Goal: Task Accomplishment & Management: Manage account settings

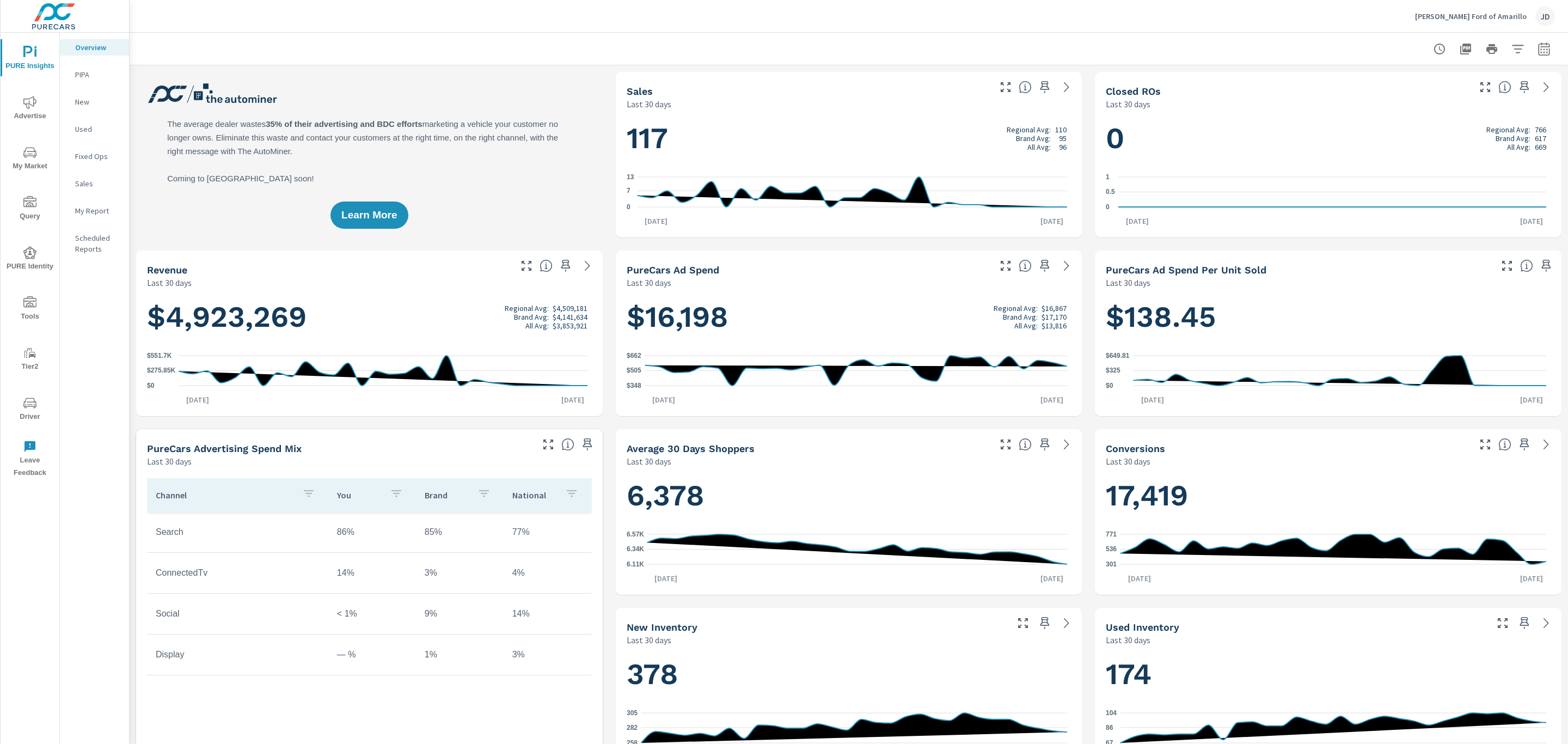
click at [27, 108] on icon "nav menu" at bounding box center [30, 101] width 13 height 13
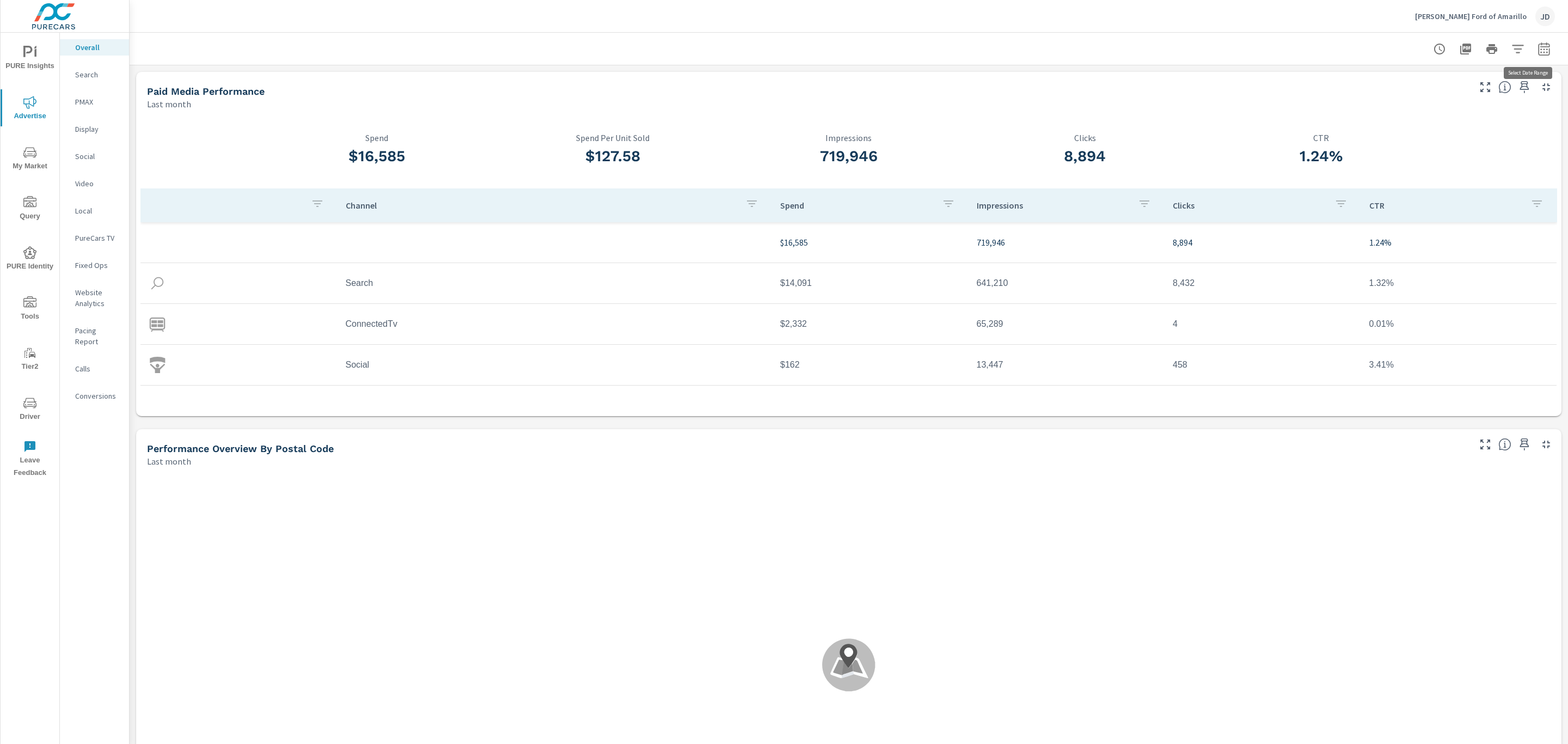
click at [1538, 52] on icon "button" at bounding box center [1543, 48] width 13 height 13
select select "Last month"
click at [1448, 123] on p "+ Add comparison" at bounding box center [1456, 122] width 140 height 13
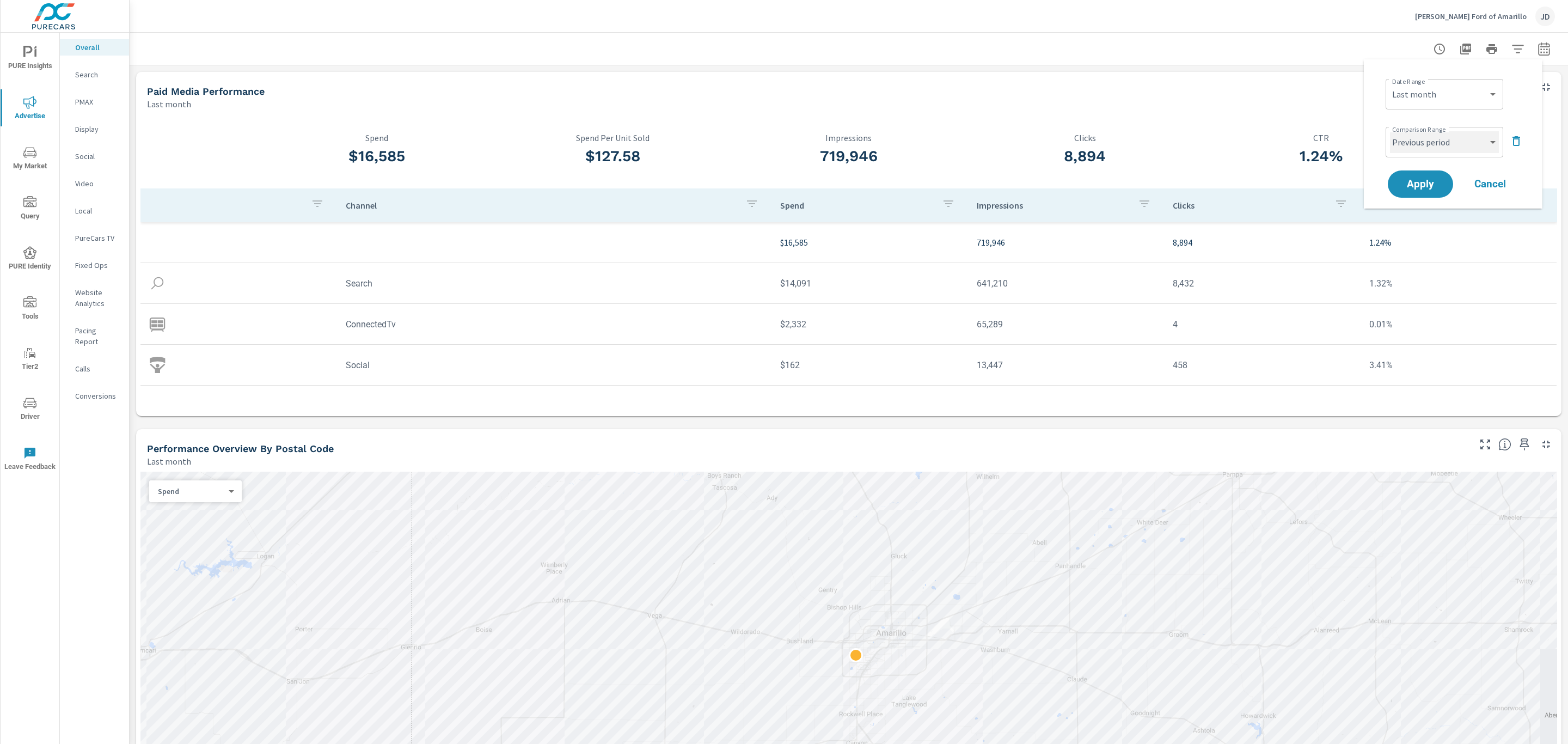
click at [1438, 148] on select "Custom Previous period Previous month Previous year" at bounding box center [1444, 142] width 109 height 22
click at [1390, 131] on select "Custom Previous period Previous month Previous year" at bounding box center [1444, 142] width 109 height 22
select select "Previous month"
click at [1425, 185] on span "Apply" at bounding box center [1419, 184] width 44 height 11
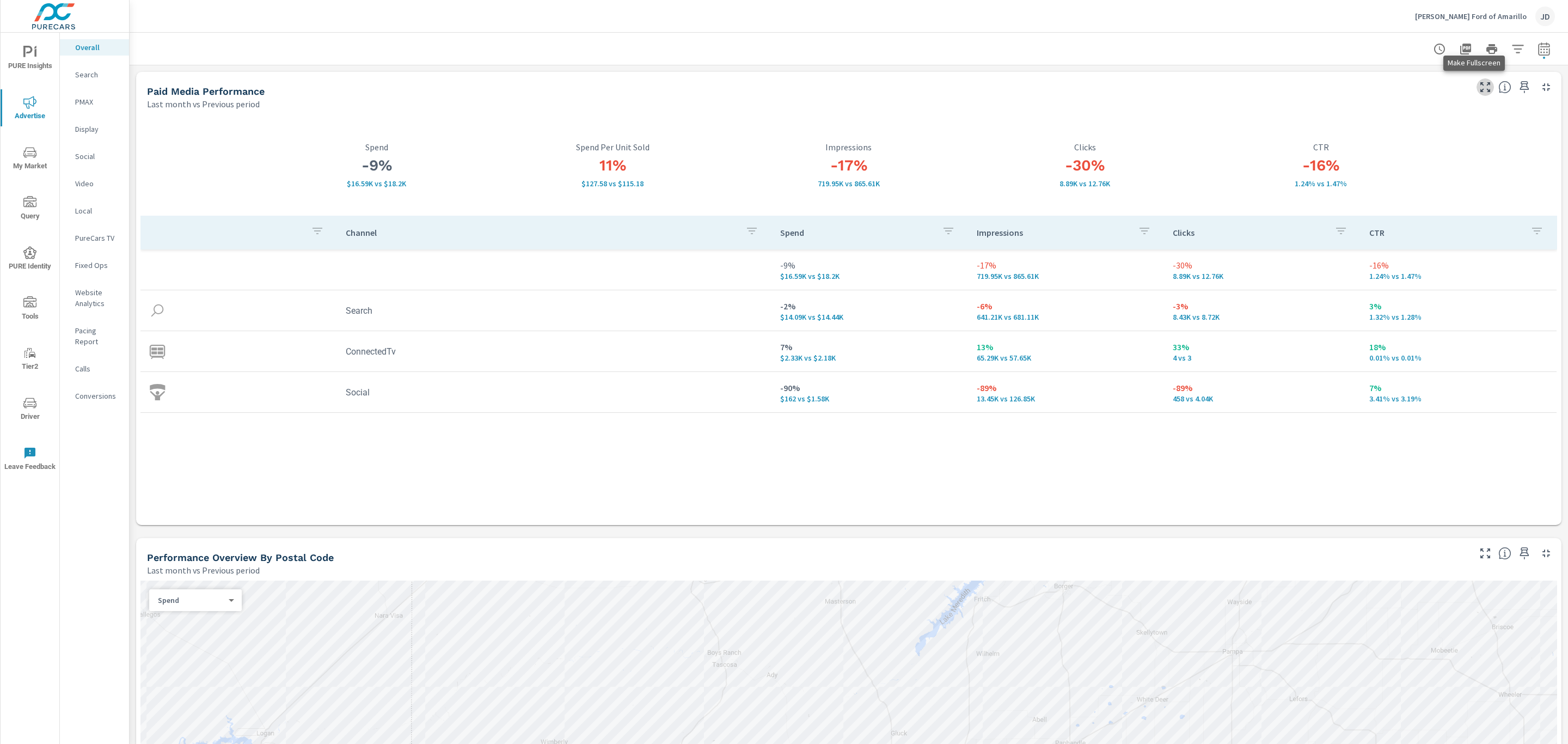
click at [1478, 87] on icon "button" at bounding box center [1484, 87] width 13 height 13
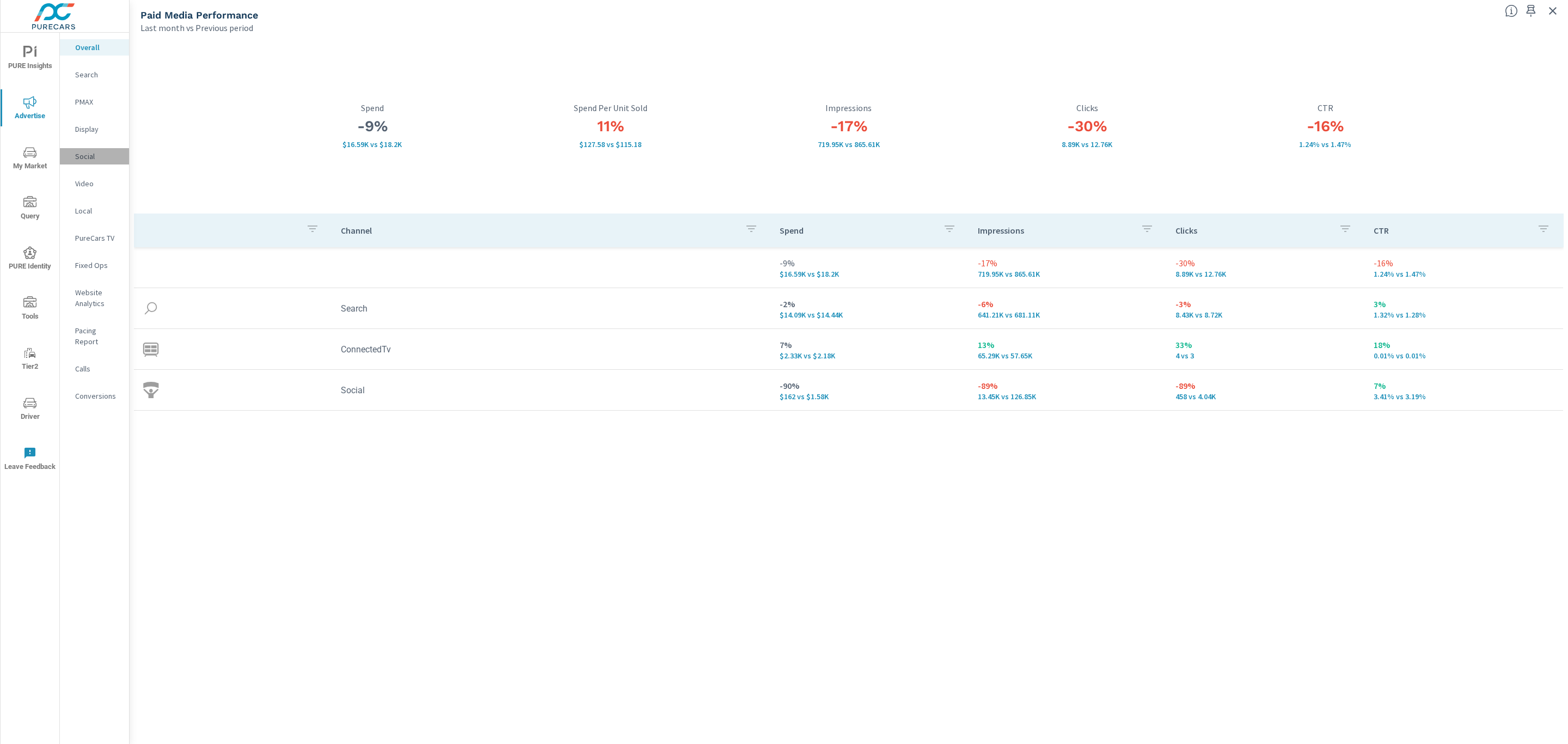
click at [78, 151] on p "Social" at bounding box center [97, 155] width 45 height 11
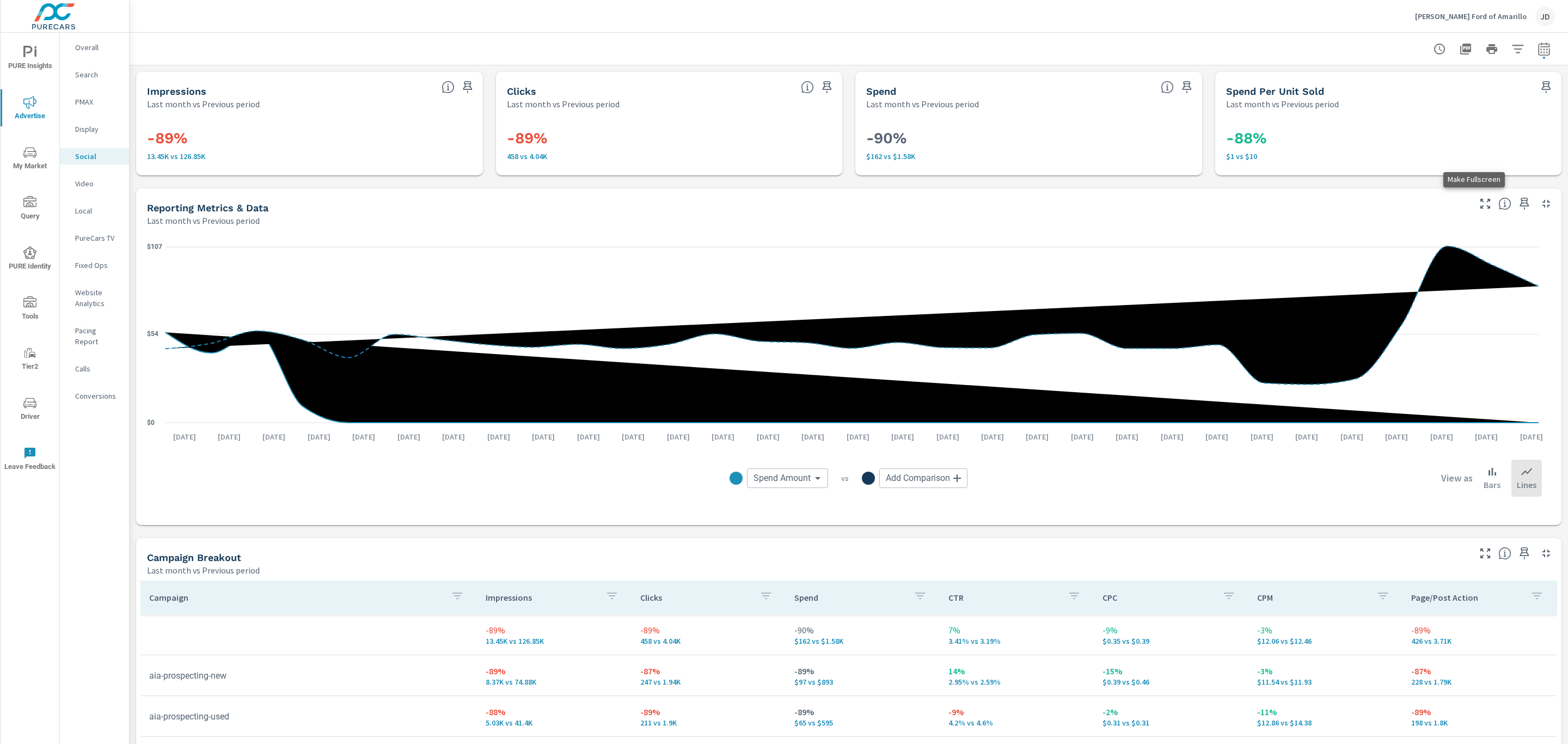
click at [1478, 201] on icon "button" at bounding box center [1484, 203] width 13 height 13
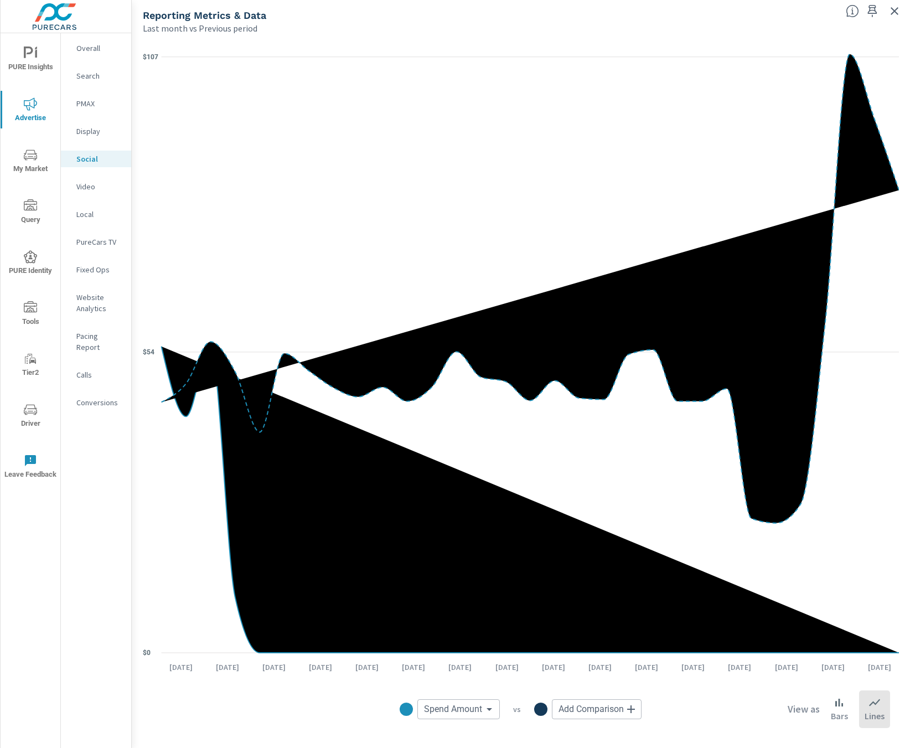
click at [892, 11] on icon "button" at bounding box center [894, 10] width 13 height 13
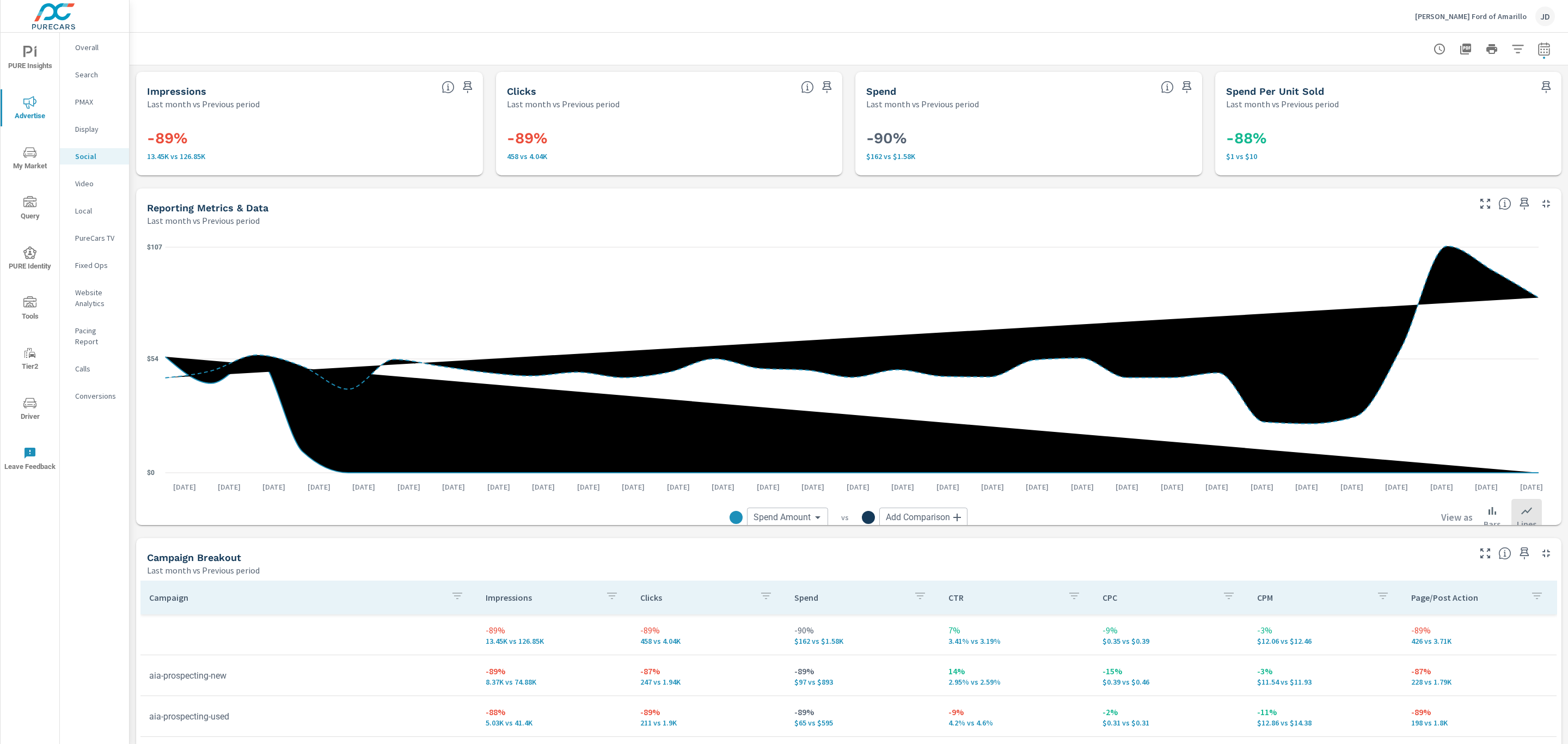
click at [29, 155] on icon "nav menu" at bounding box center [30, 152] width 13 height 11
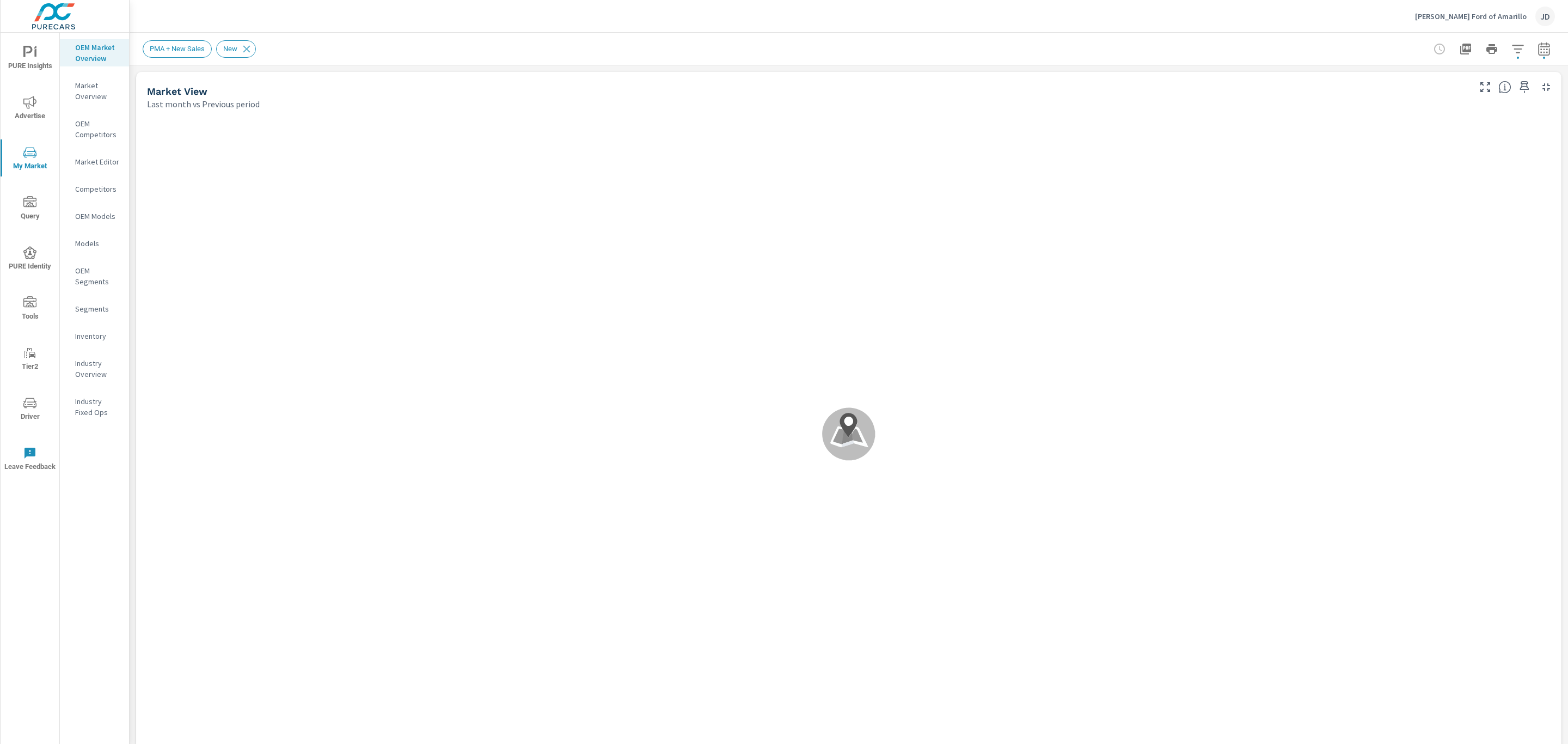
click at [90, 332] on p "Inventory" at bounding box center [97, 336] width 45 height 11
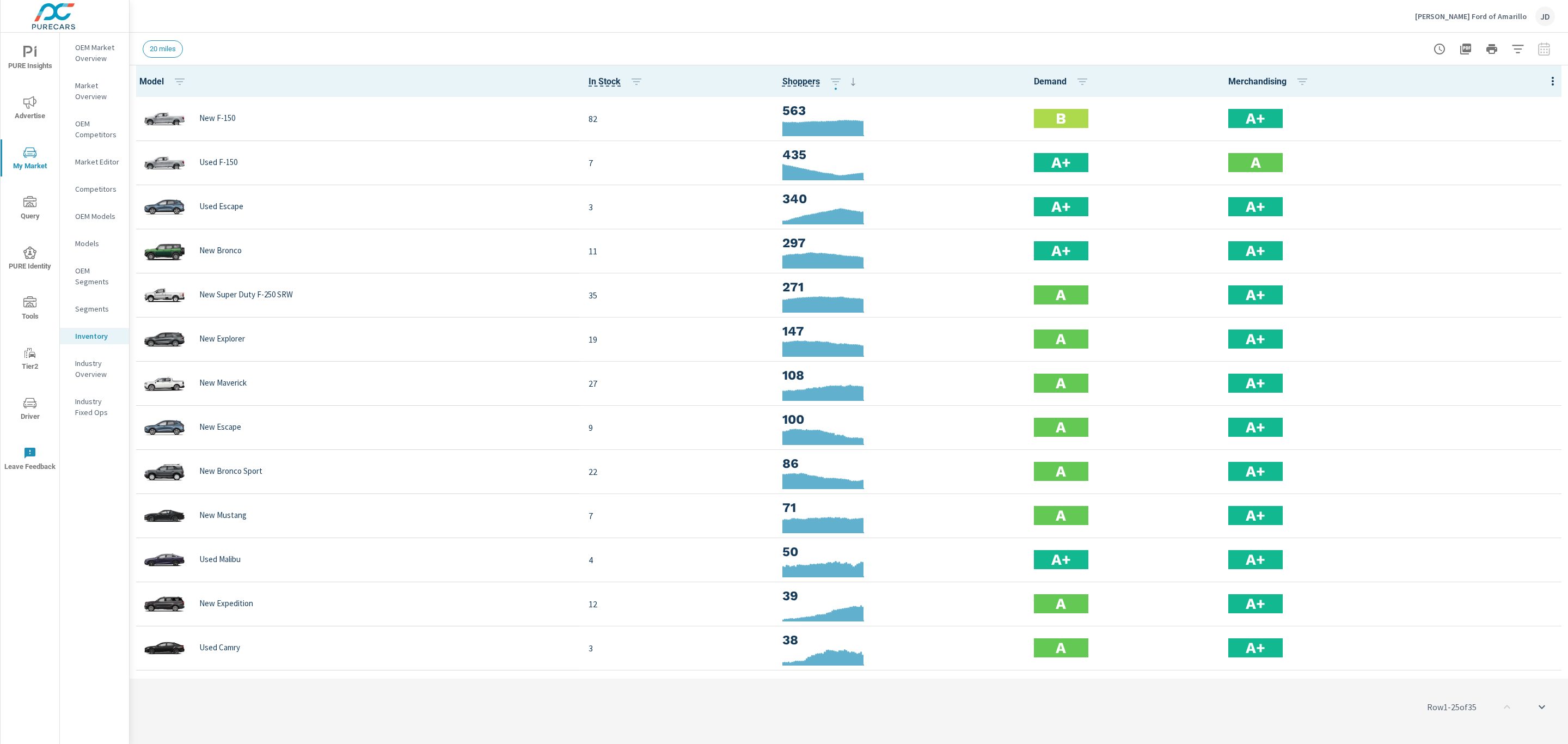
scroll to position [1, 0]
click at [1518, 49] on icon "button" at bounding box center [1518, 48] width 13 height 13
click at [1388, 133] on span "Condition" at bounding box center [1398, 138] width 33 height 27
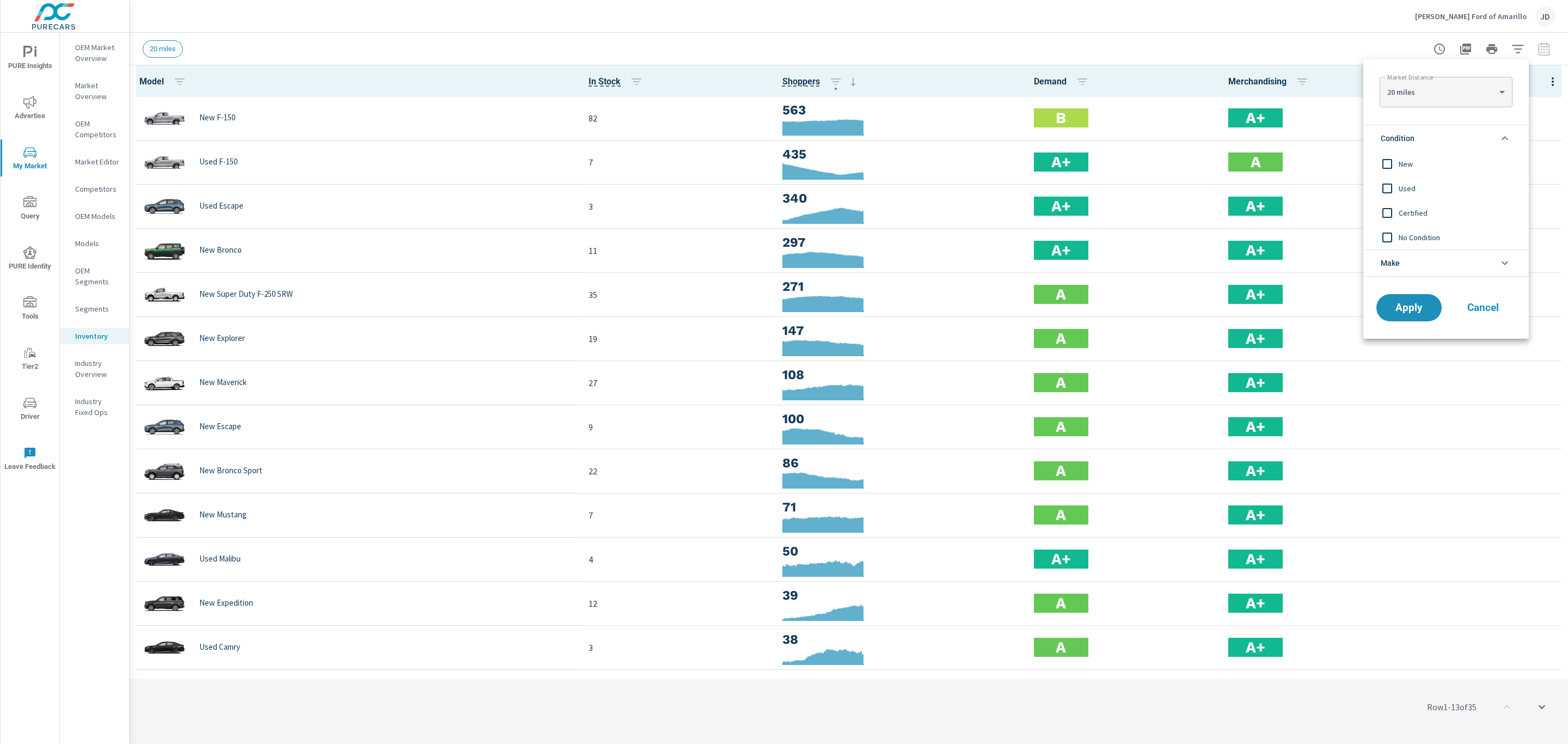
click at [1386, 157] on input "filter options" at bounding box center [1387, 163] width 23 height 23
click at [1403, 303] on span "Apply" at bounding box center [1409, 308] width 44 height 11
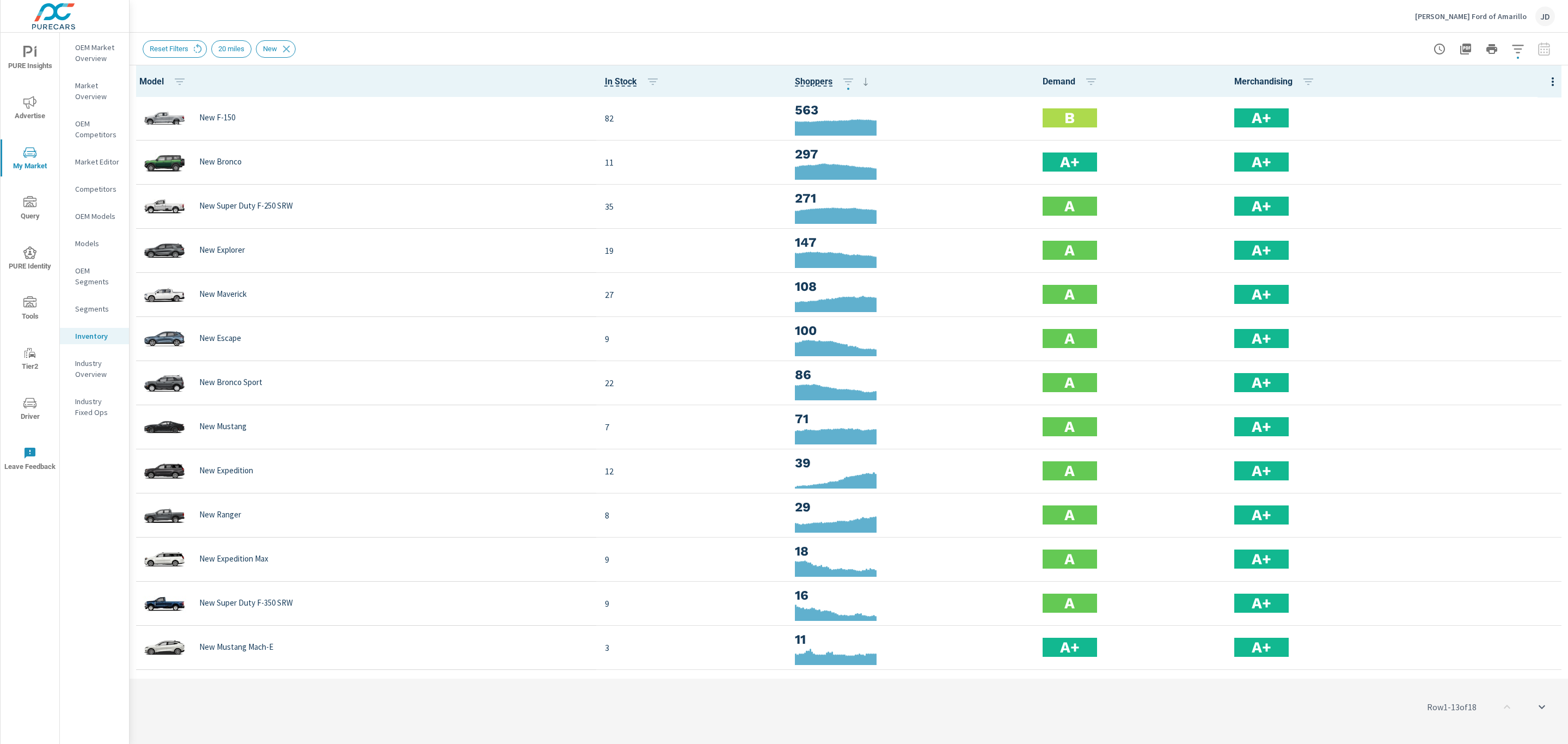
click at [1474, 15] on p "Gene Messer Ford of Amarillo" at bounding box center [1471, 17] width 111 height 10
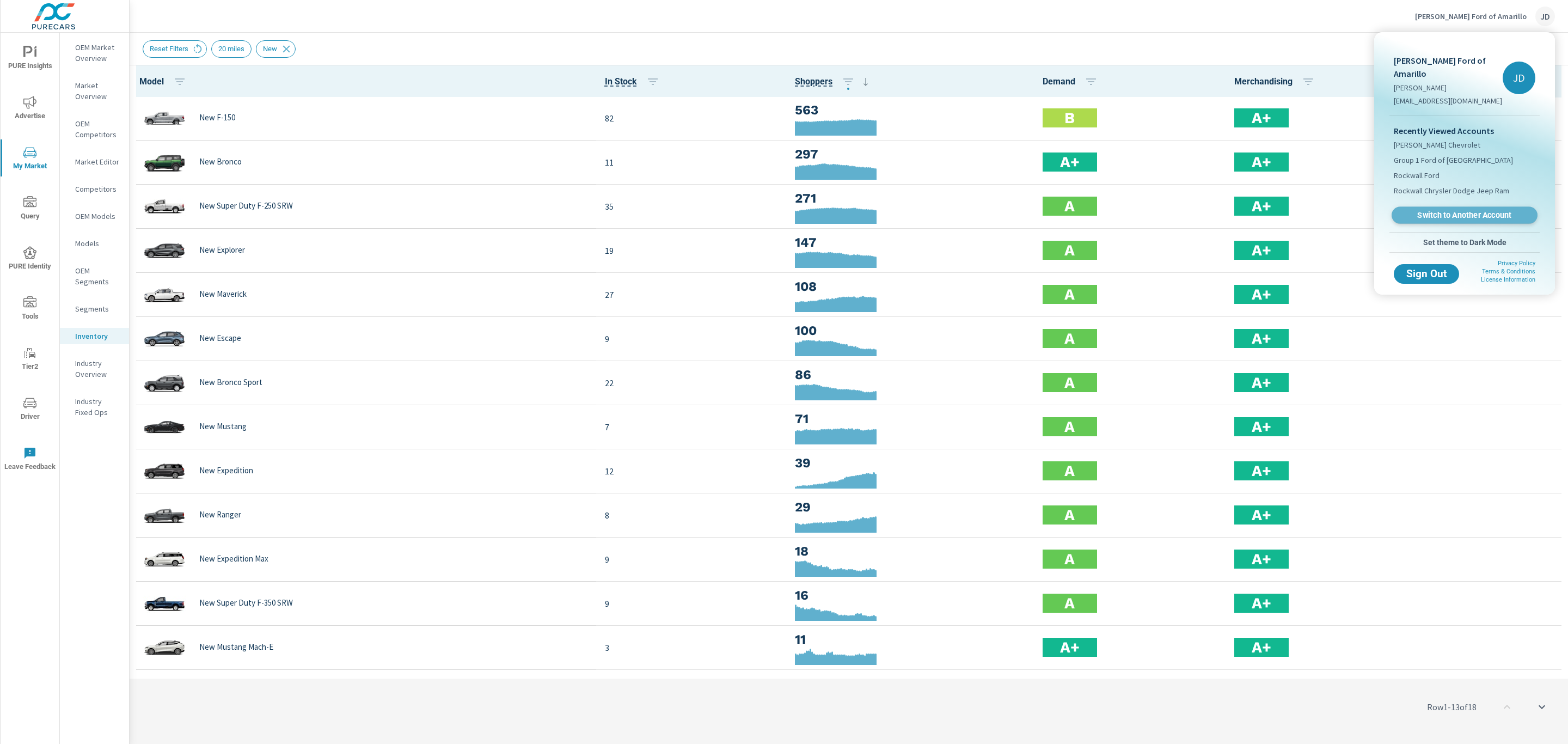
click at [1464, 211] on span "Switch to Another Account" at bounding box center [1465, 216] width 134 height 11
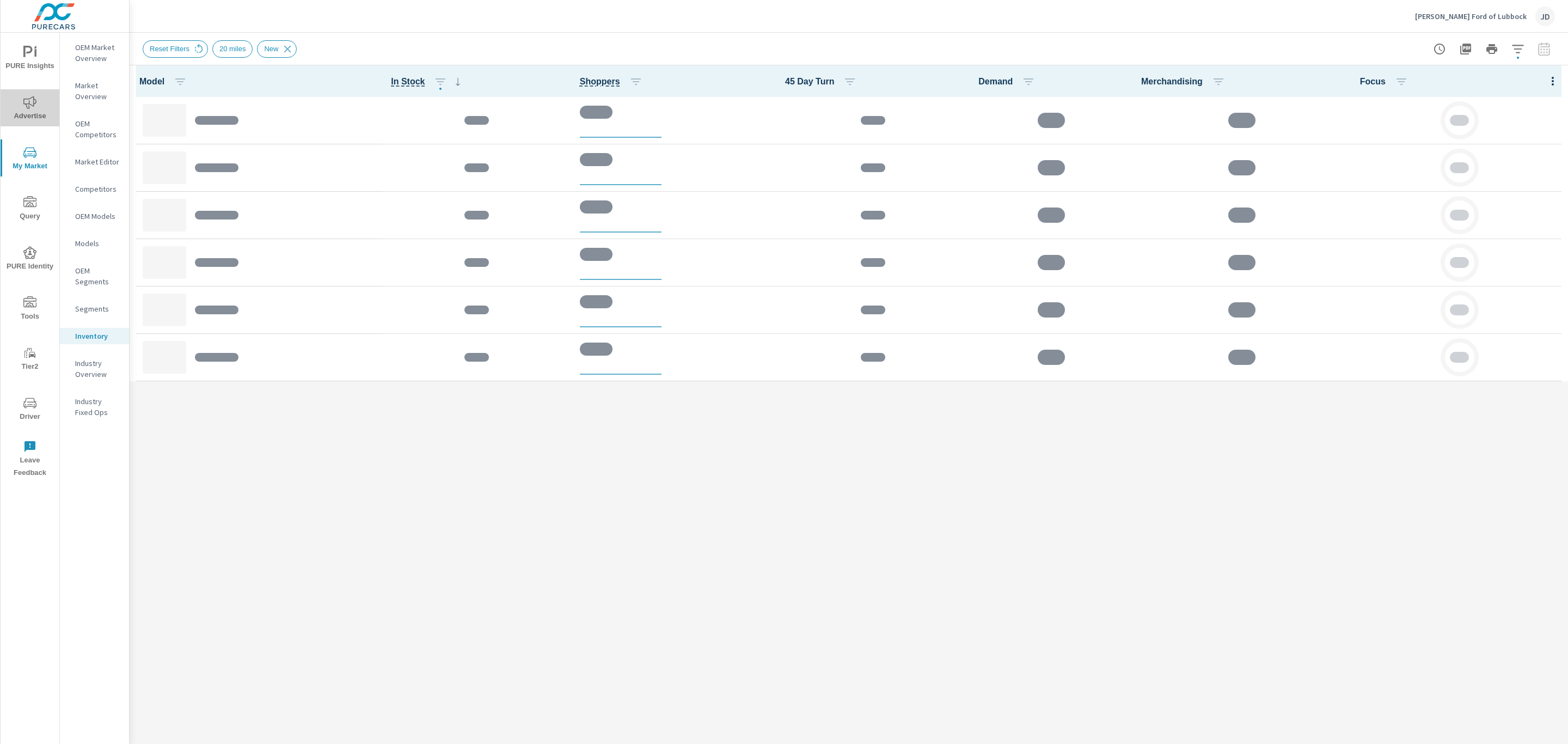
click at [38, 103] on span "Advertise" at bounding box center [30, 108] width 52 height 27
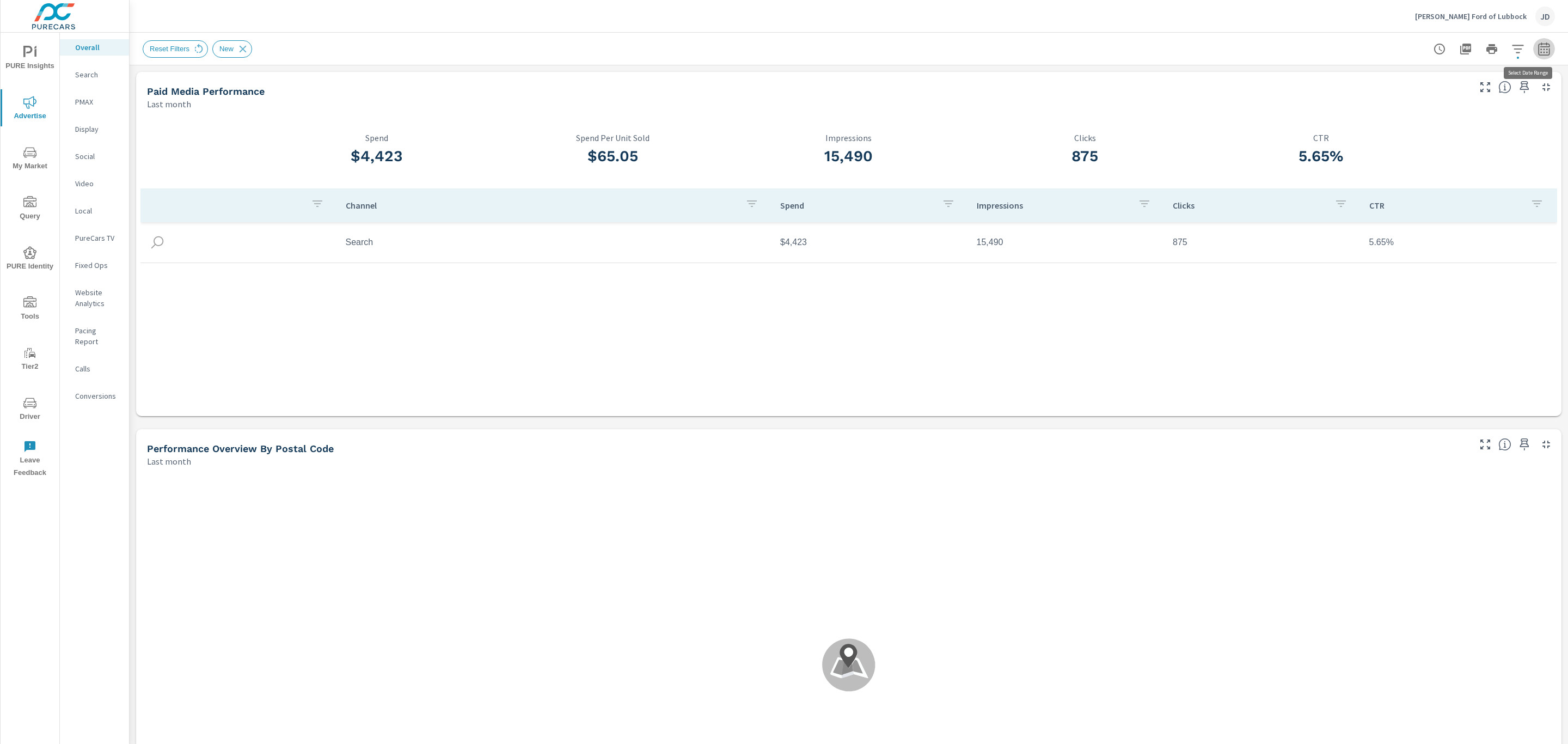
click at [1538, 49] on icon "button" at bounding box center [1543, 48] width 13 height 13
select select "Last month"
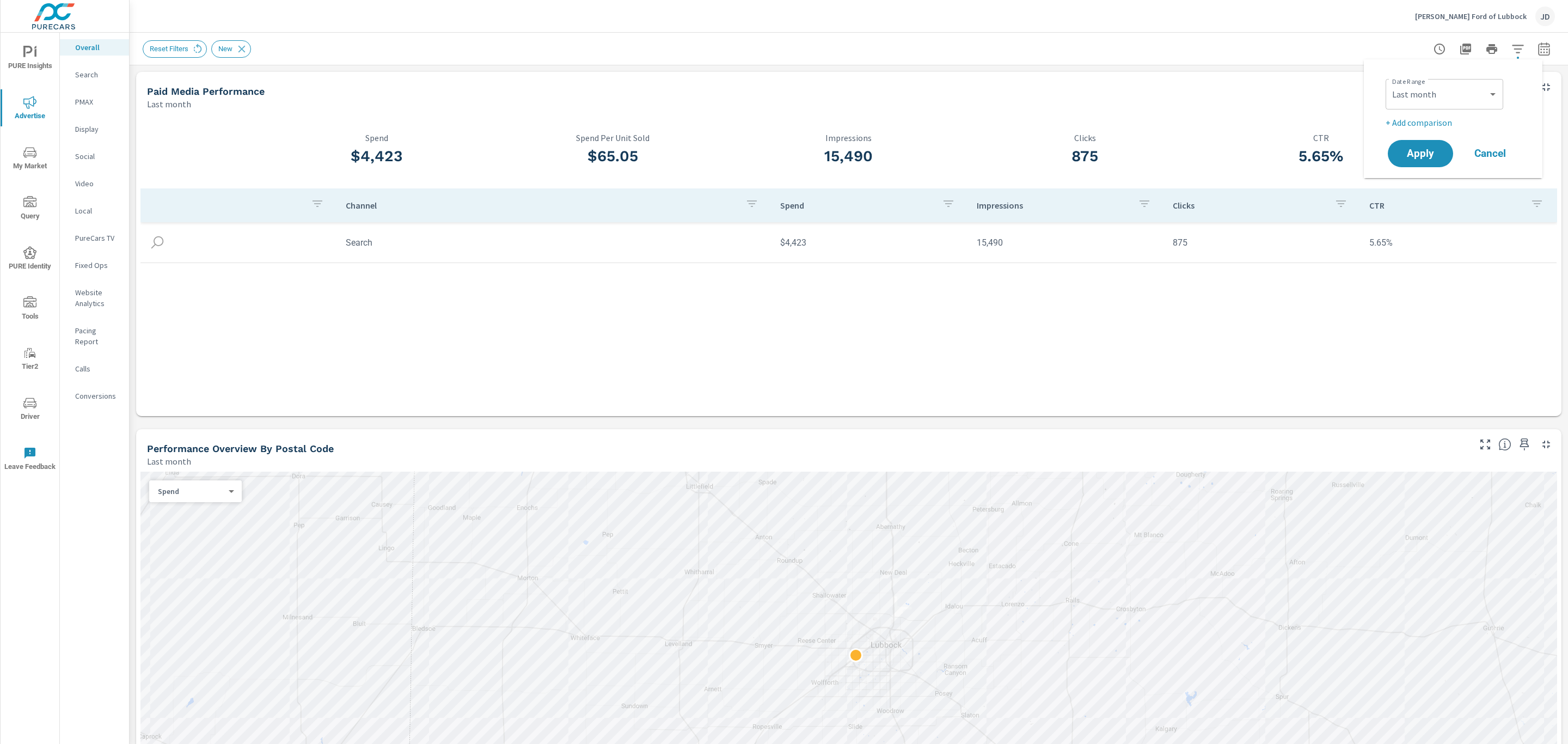
click at [1433, 125] on p "+ Add comparison" at bounding box center [1456, 122] width 140 height 13
click at [1433, 141] on select "Custom Previous period Previous month Previous year" at bounding box center [1444, 142] width 109 height 22
click at [1390, 131] on select "Custom Previous period Previous month Previous year" at bounding box center [1444, 142] width 109 height 22
select select "Previous month"
click at [1424, 185] on span "Apply" at bounding box center [1419, 184] width 44 height 11
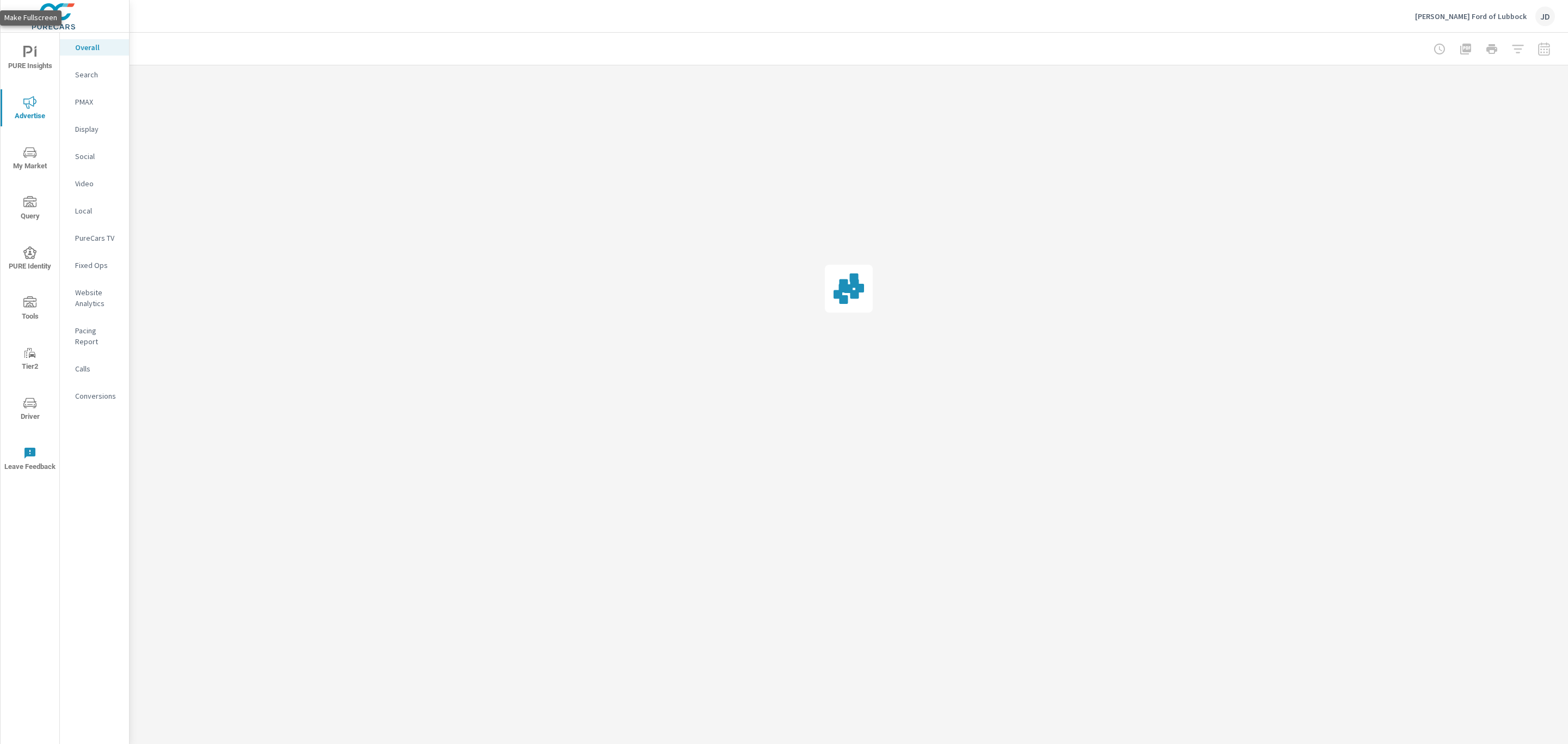
click at [1476, 89] on div at bounding box center [849, 288] width 1438 height 447
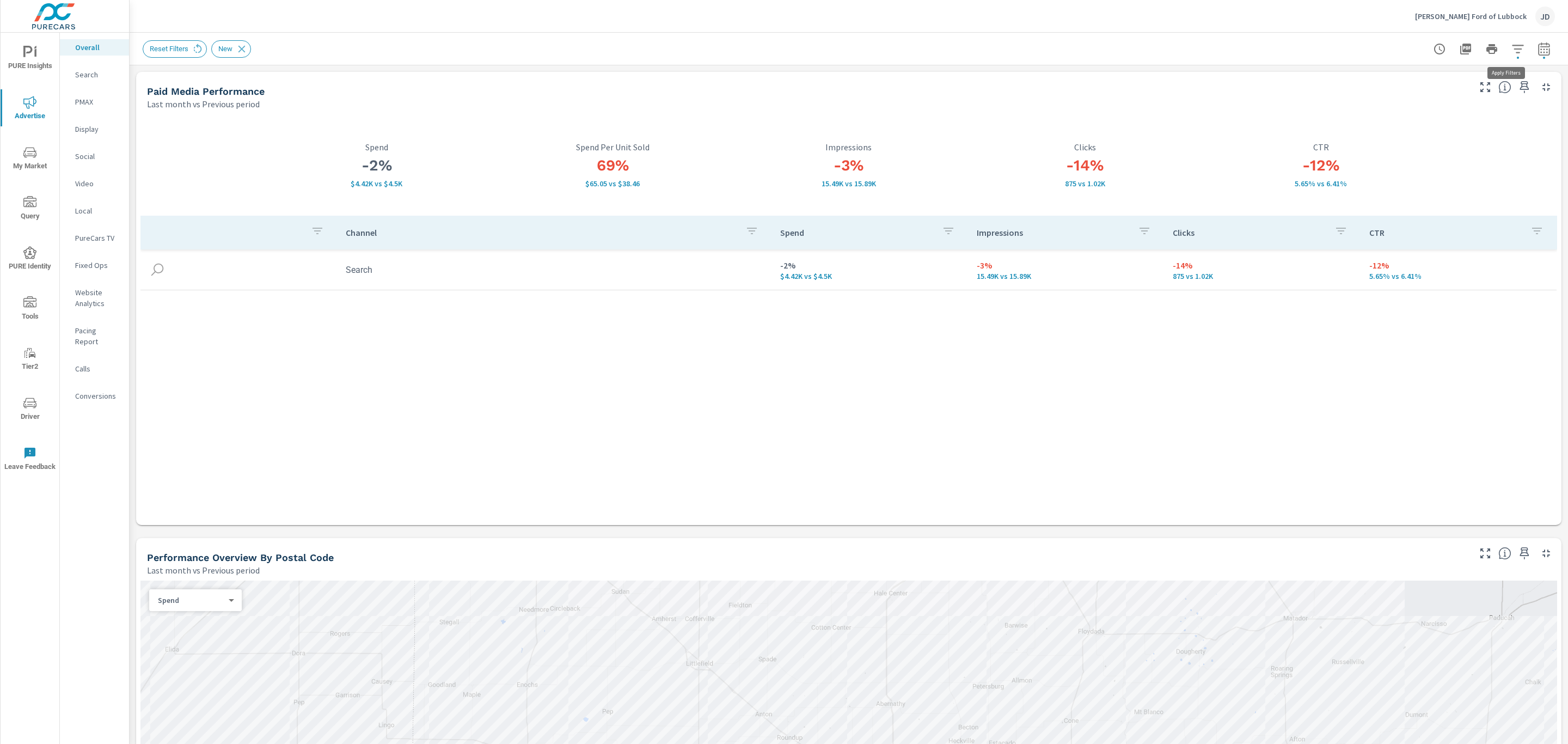
click at [1512, 53] on icon "button" at bounding box center [1518, 48] width 13 height 13
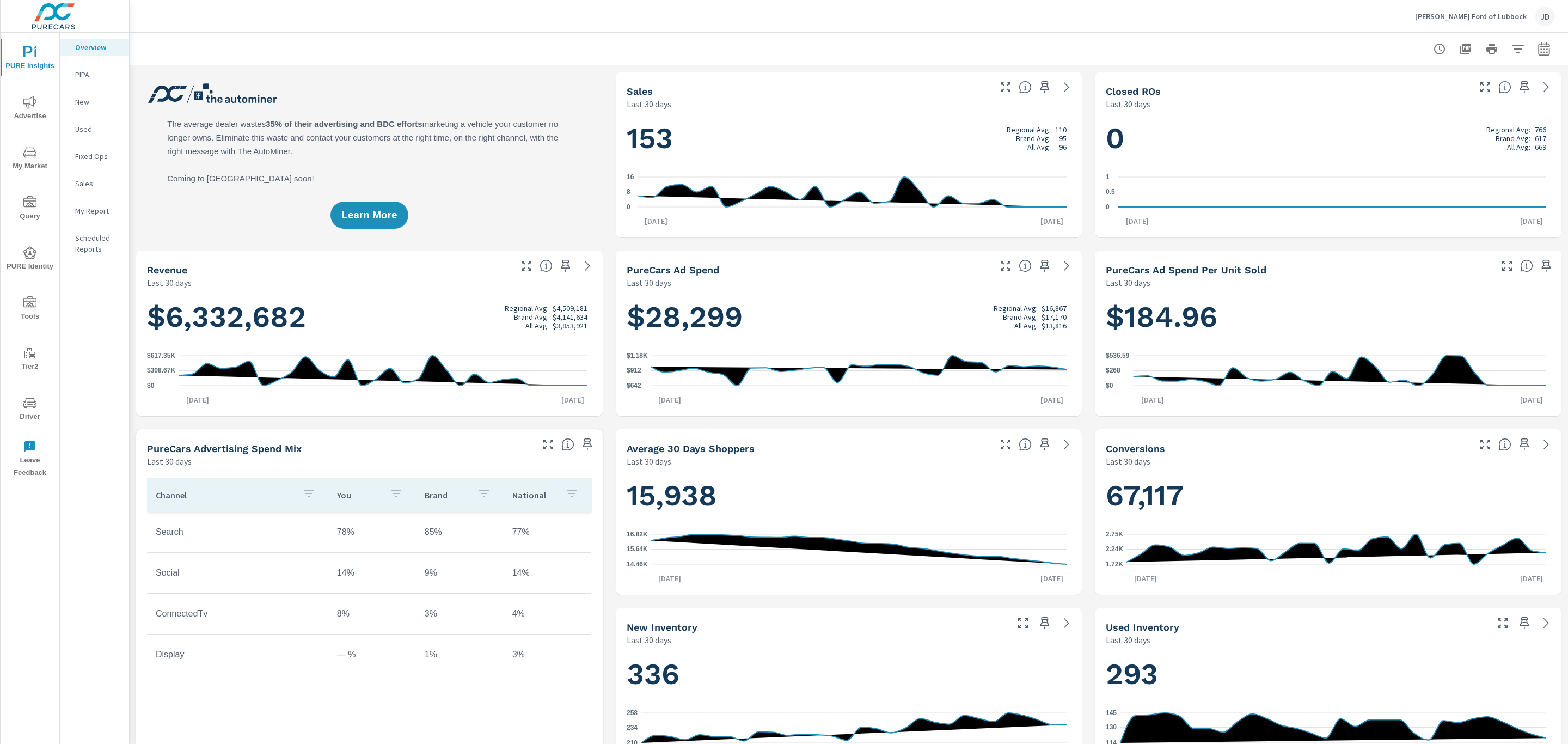
scroll to position [1, 0]
click at [29, 105] on icon "nav menu" at bounding box center [30, 101] width 13 height 13
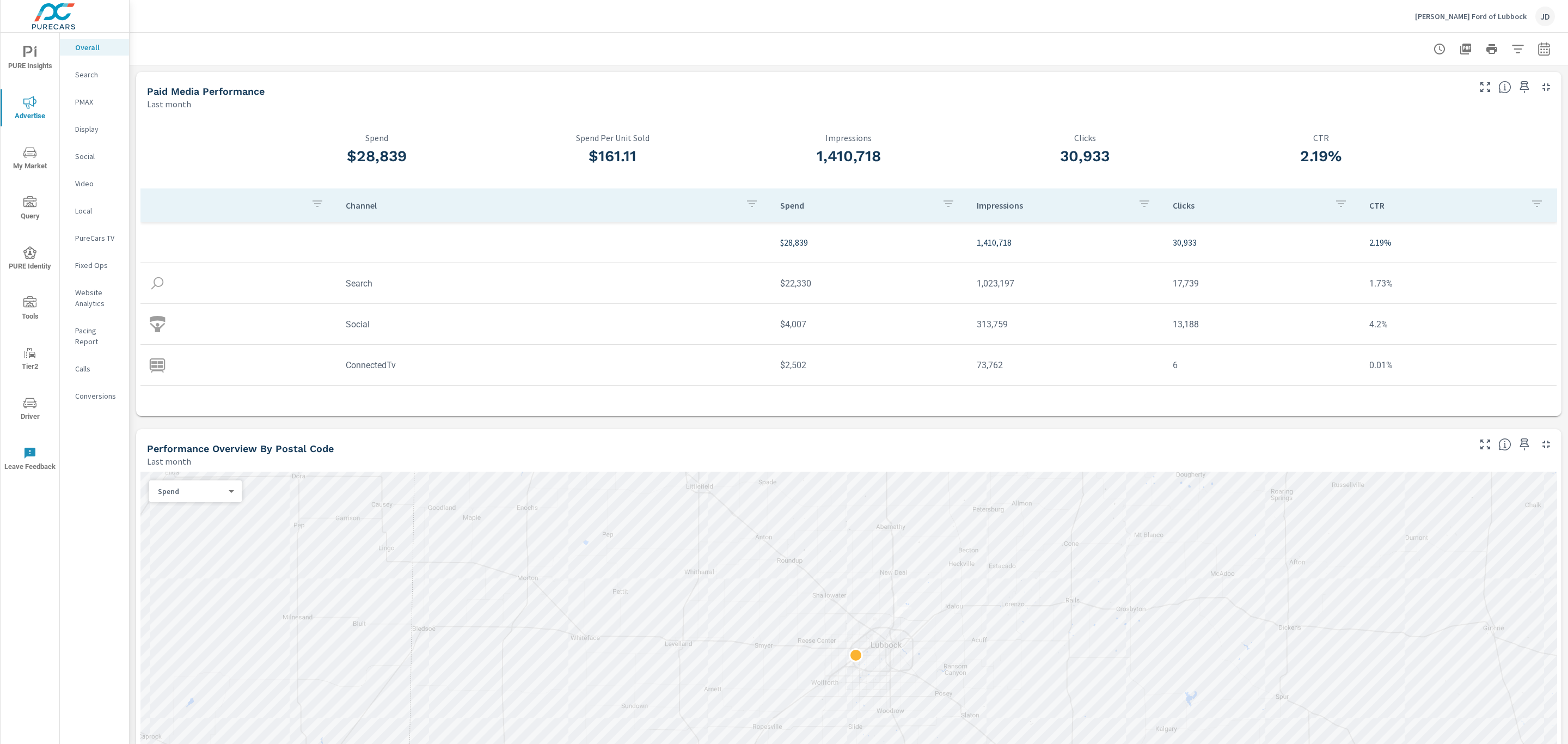
click at [1538, 51] on icon "button" at bounding box center [1543, 48] width 13 height 13
select select "Last month"
click at [1426, 124] on p "+ Add comparison" at bounding box center [1456, 122] width 140 height 13
click at [1426, 141] on select "Custom Previous period Previous month Previous year" at bounding box center [1444, 142] width 109 height 22
click at [1390, 131] on select "Custom Previous period Previous month Previous year" at bounding box center [1444, 142] width 109 height 22
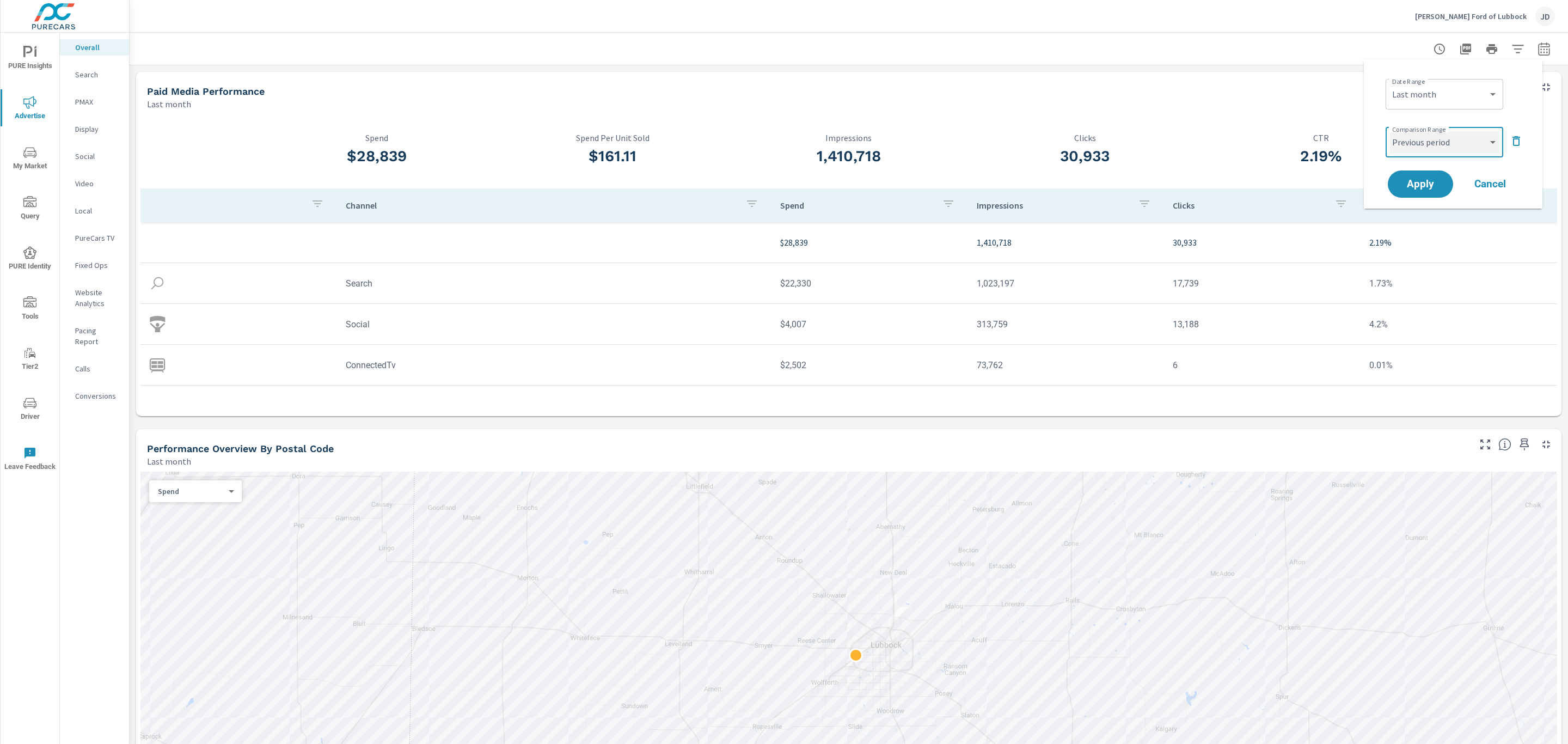
select select "Previous month"
click at [1426, 190] on span "Apply" at bounding box center [1419, 184] width 44 height 11
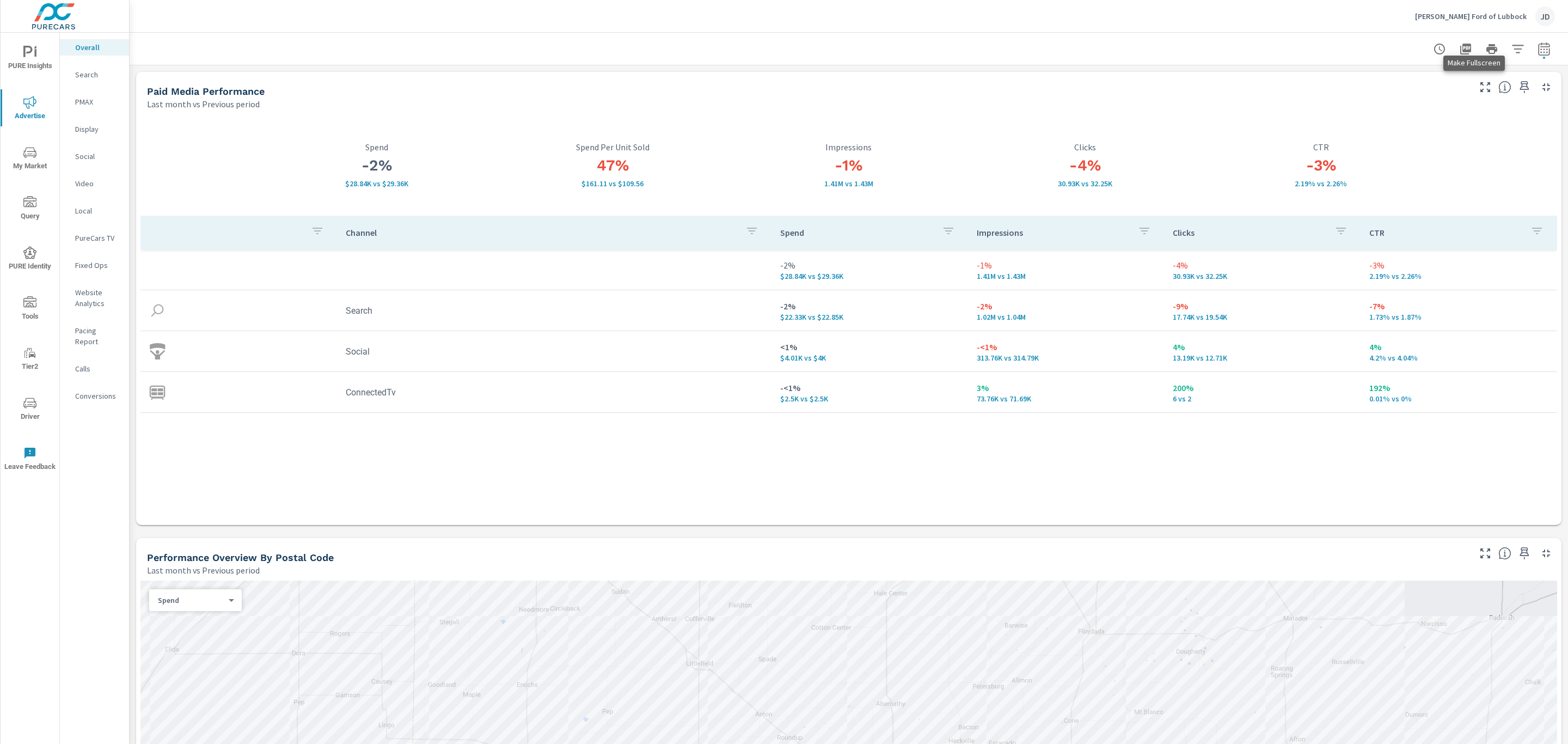
click at [1478, 85] on icon "button" at bounding box center [1484, 87] width 13 height 13
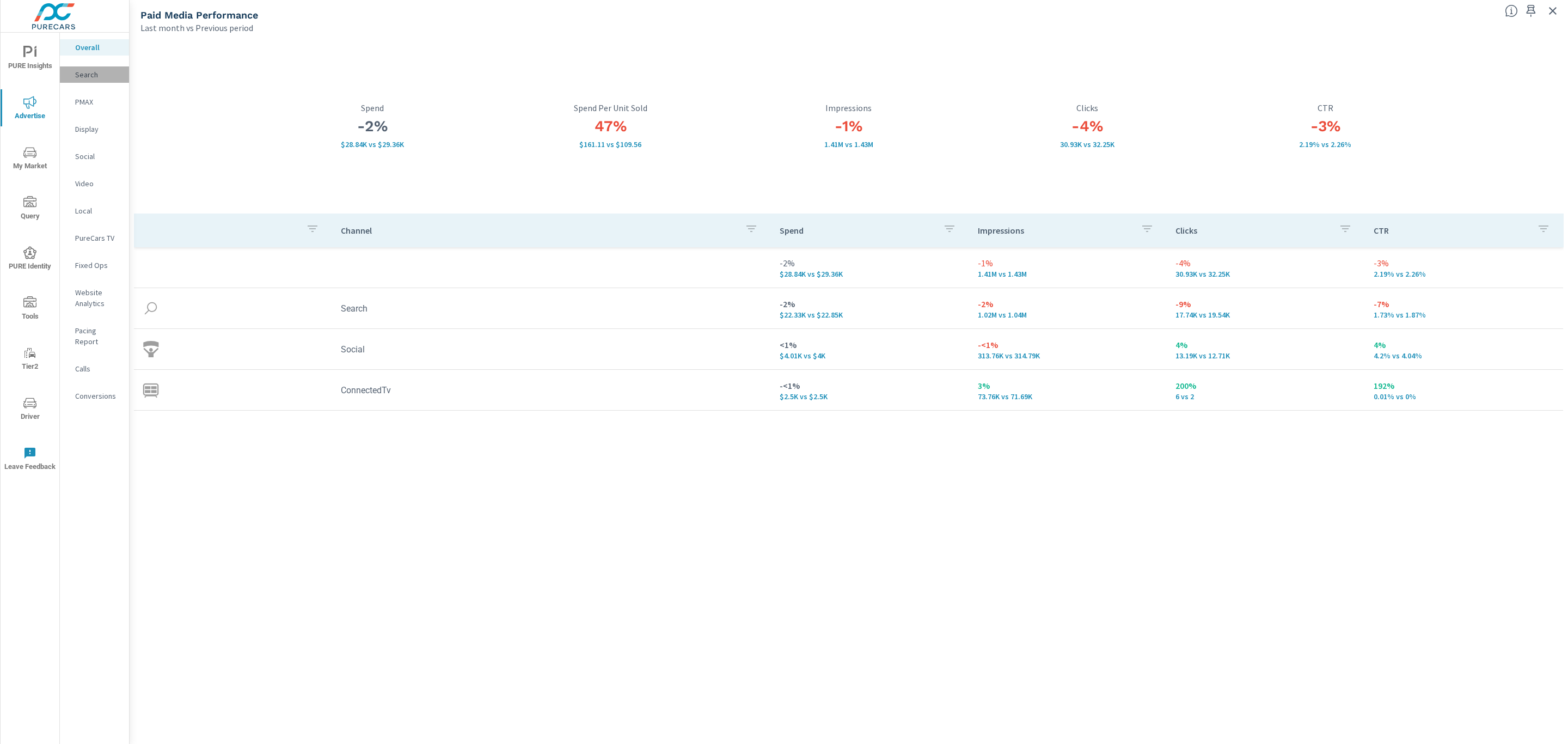
click at [74, 76] on div "Search" at bounding box center [94, 75] width 69 height 17
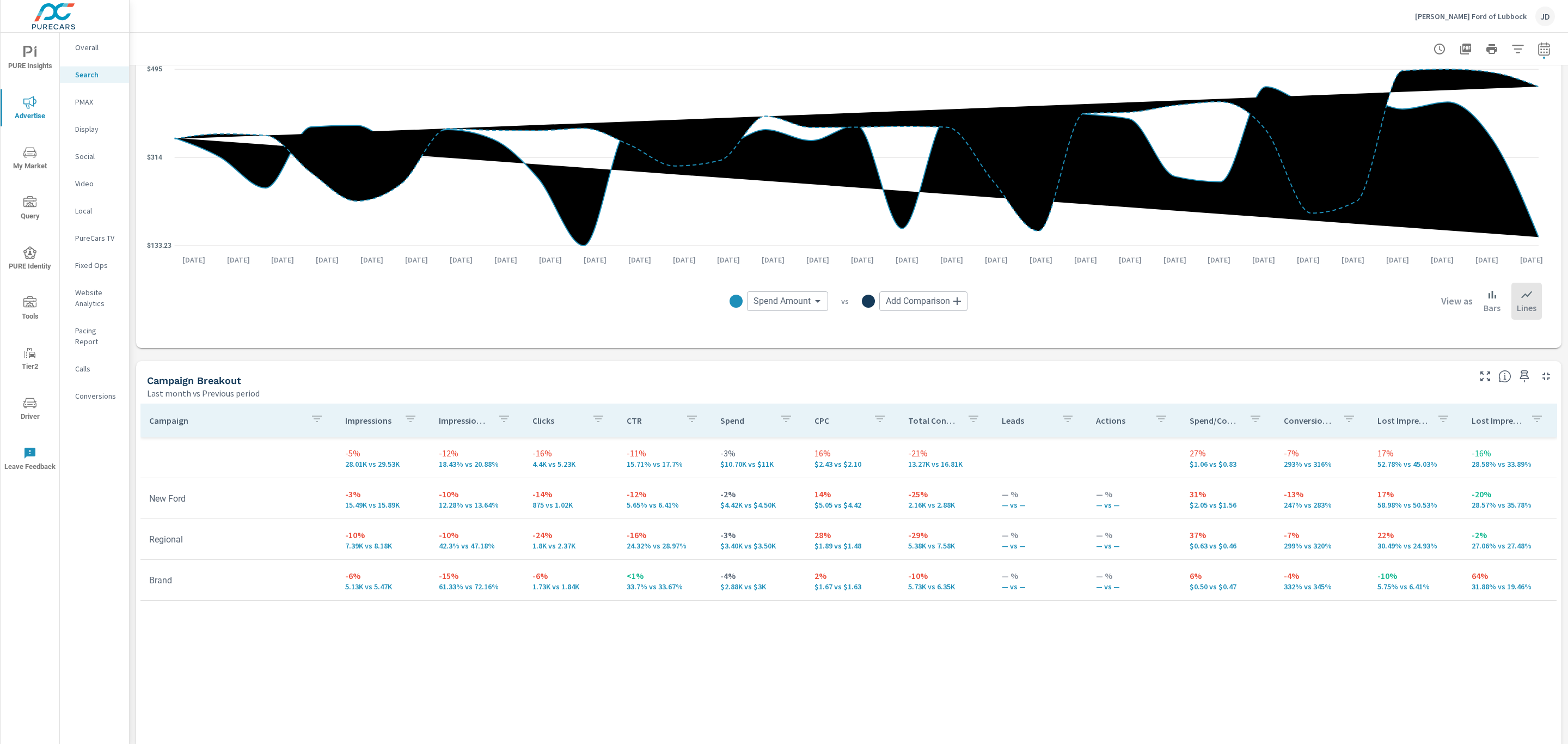
scroll to position [817, 0]
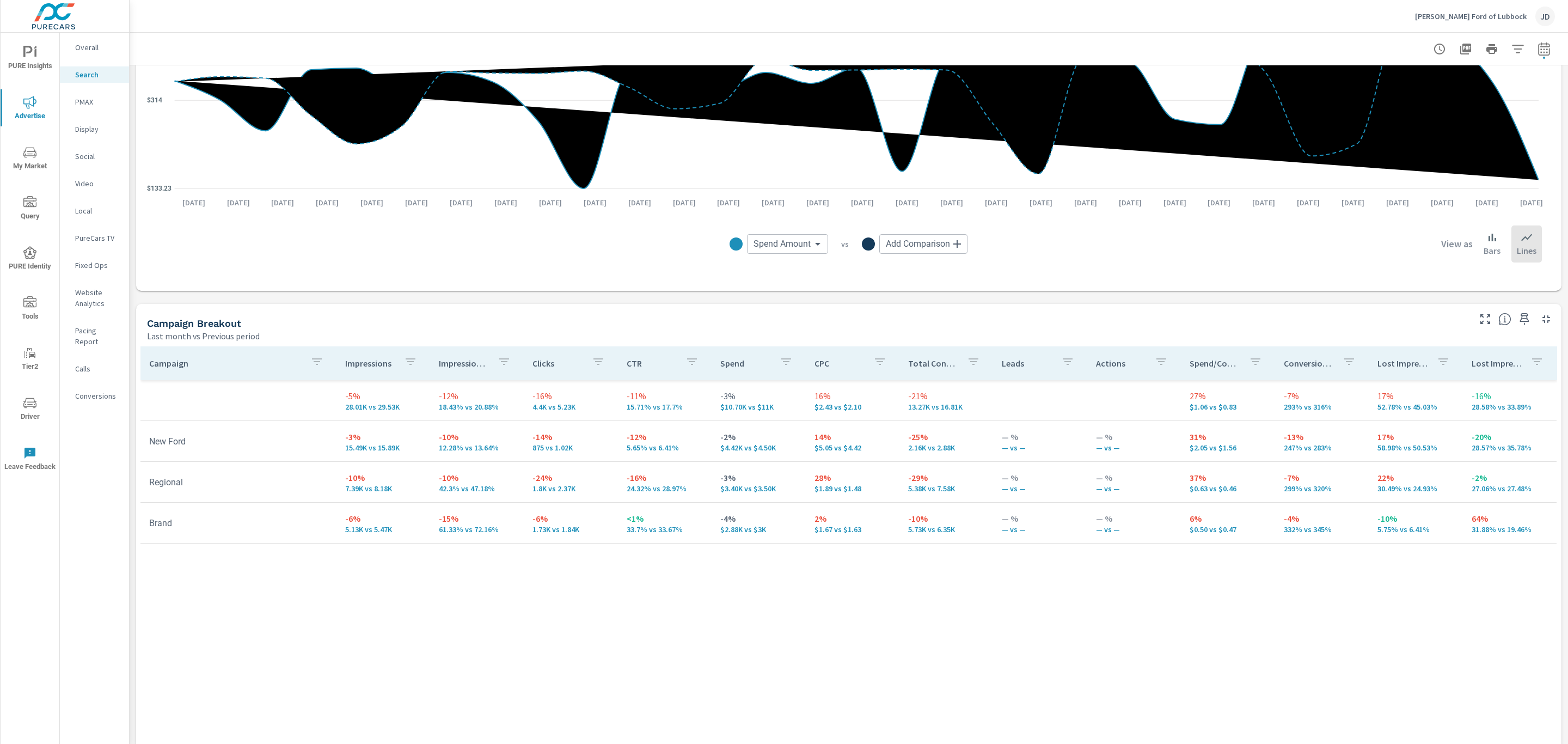
click at [84, 101] on p "PMAX" at bounding box center [97, 101] width 45 height 11
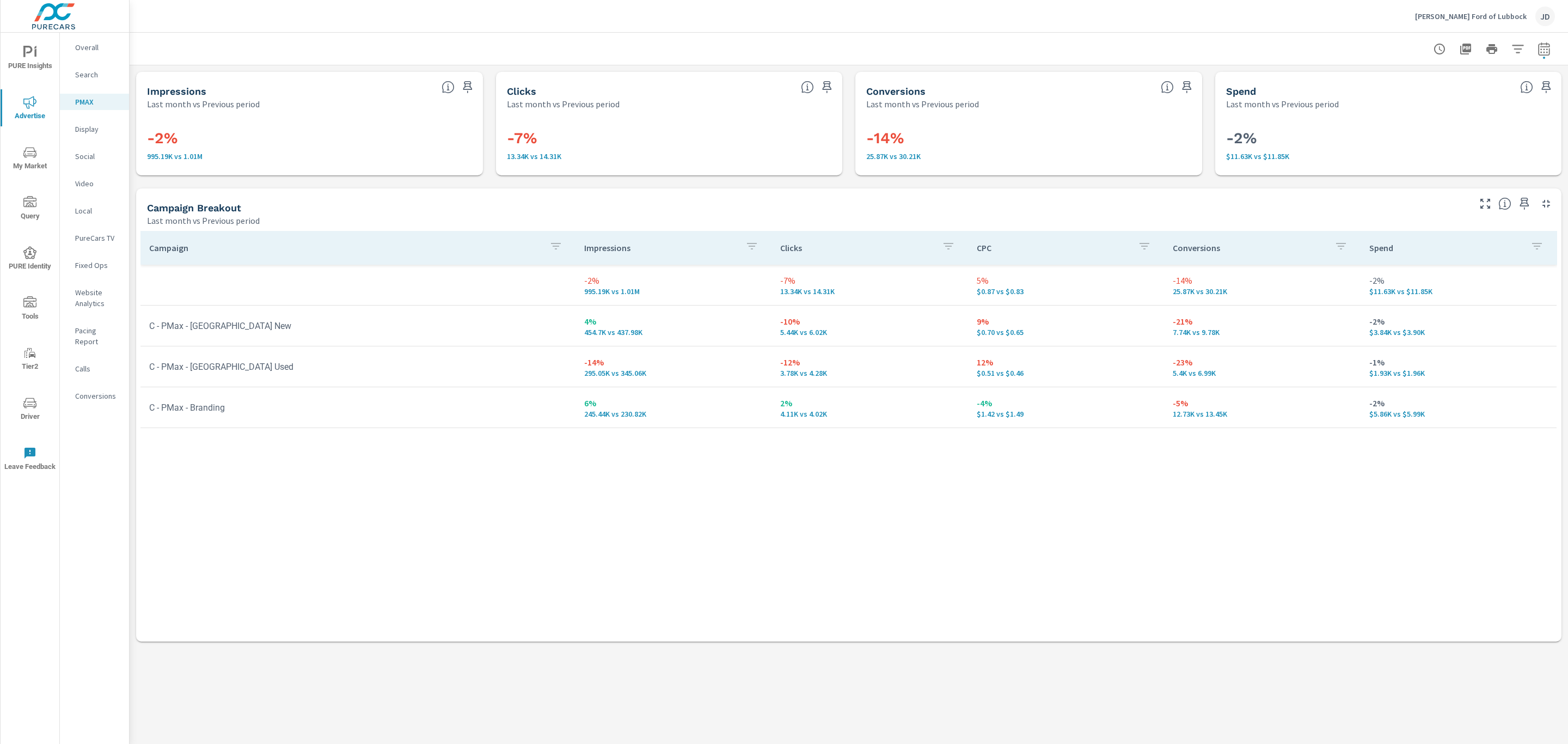
click at [1085, 143] on h3 "-14%" at bounding box center [1029, 138] width 325 height 19
click at [22, 164] on span "My Market" at bounding box center [30, 158] width 52 height 27
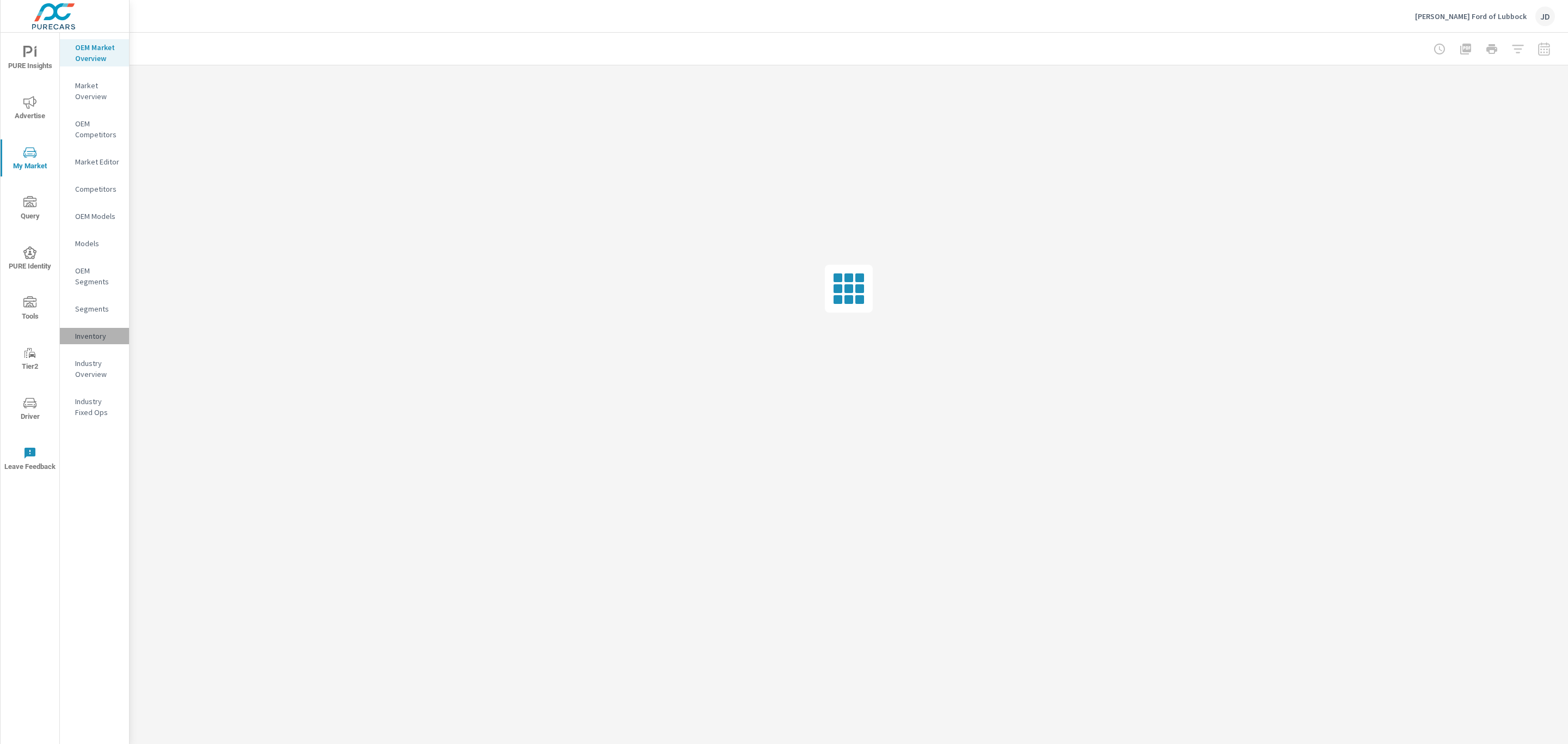
click at [83, 331] on p "Inventory" at bounding box center [97, 336] width 45 height 11
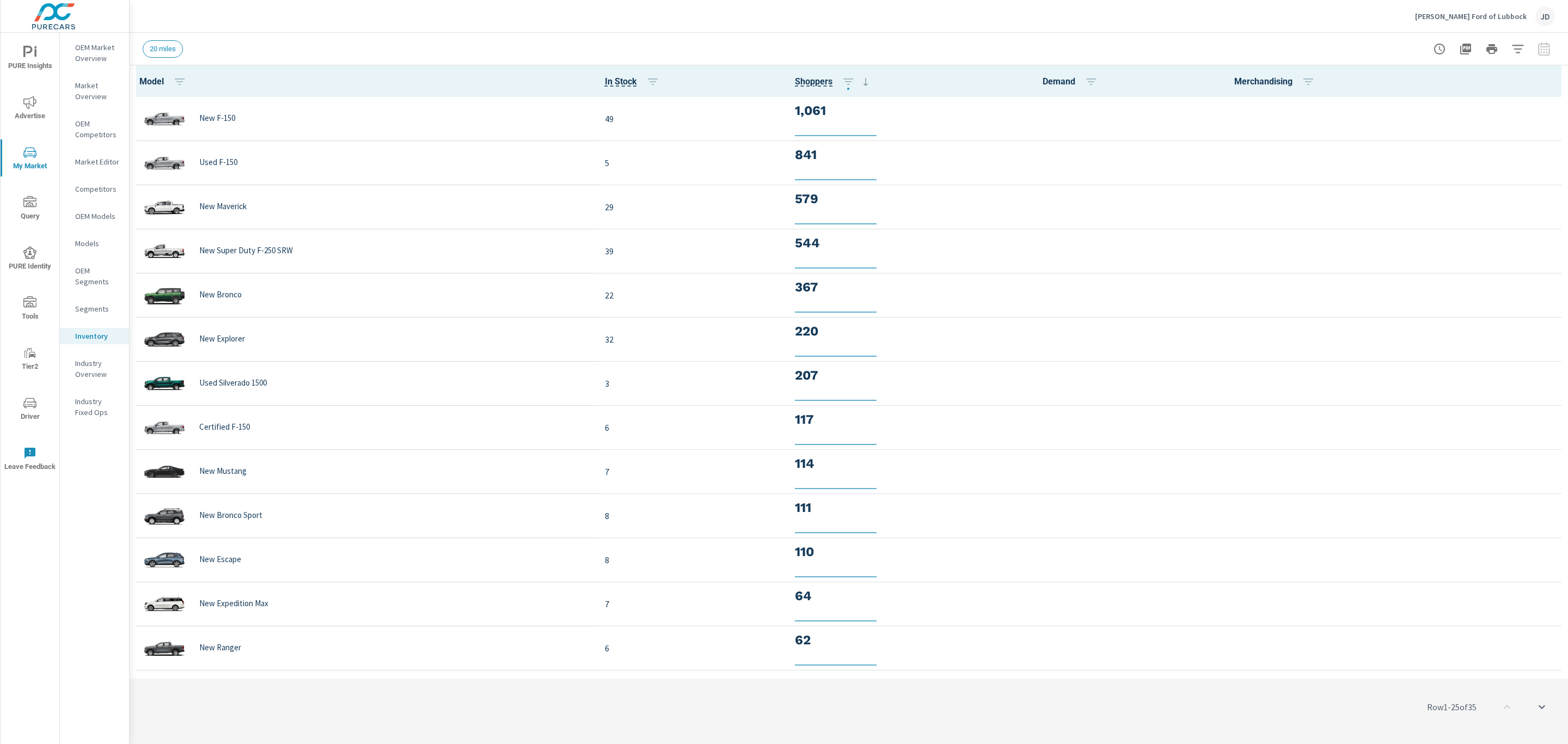
scroll to position [1, 0]
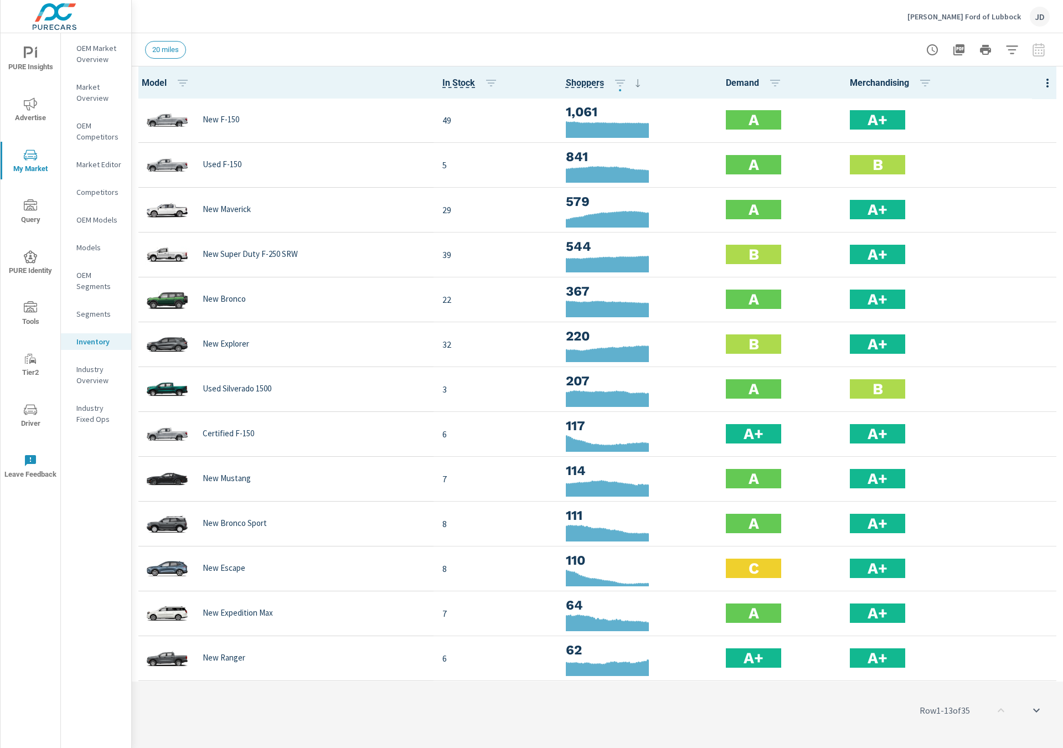
click at [744, 20] on div "Gene Messer Ford of Lubbock JD" at bounding box center [597, 16] width 904 height 33
click at [1015, 48] on icon "button" at bounding box center [1011, 49] width 13 height 13
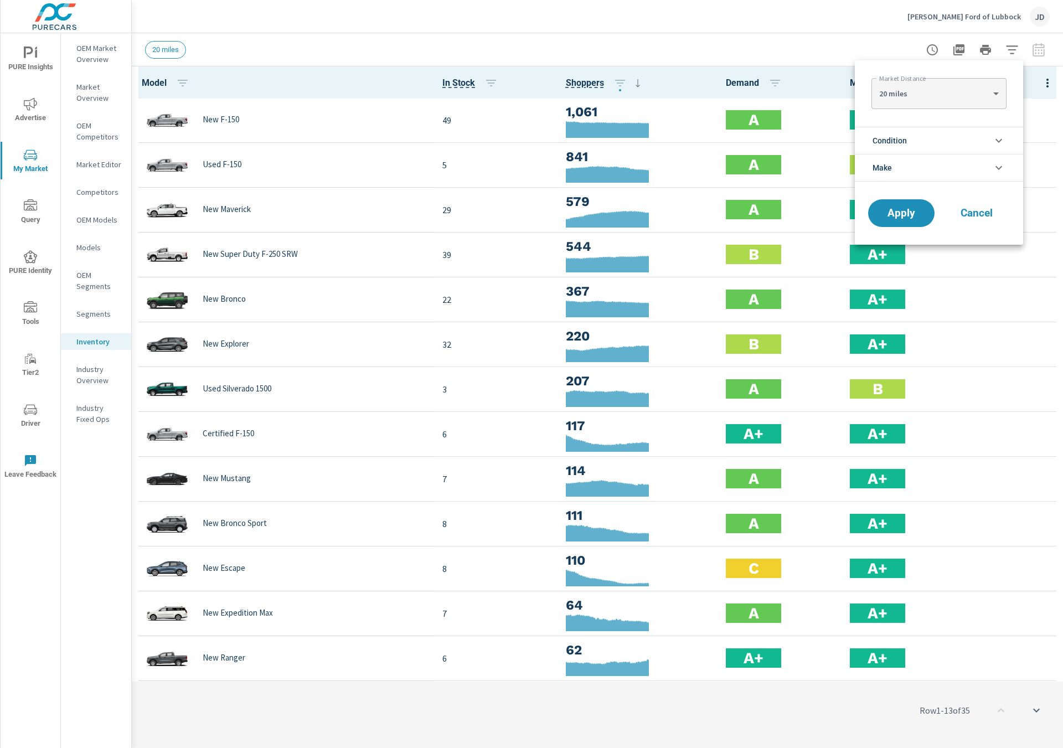
click at [929, 133] on li "Condition" at bounding box center [939, 140] width 168 height 27
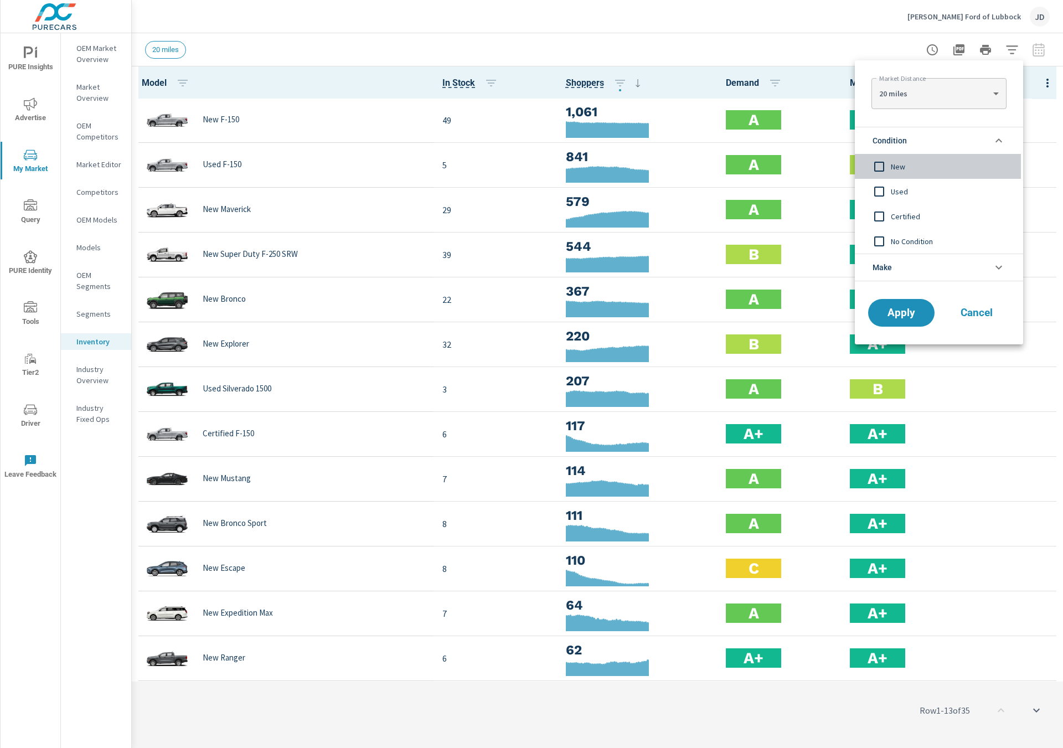
click at [895, 170] on span "New" at bounding box center [951, 166] width 121 height 13
click at [892, 303] on button "Apply" at bounding box center [901, 312] width 69 height 29
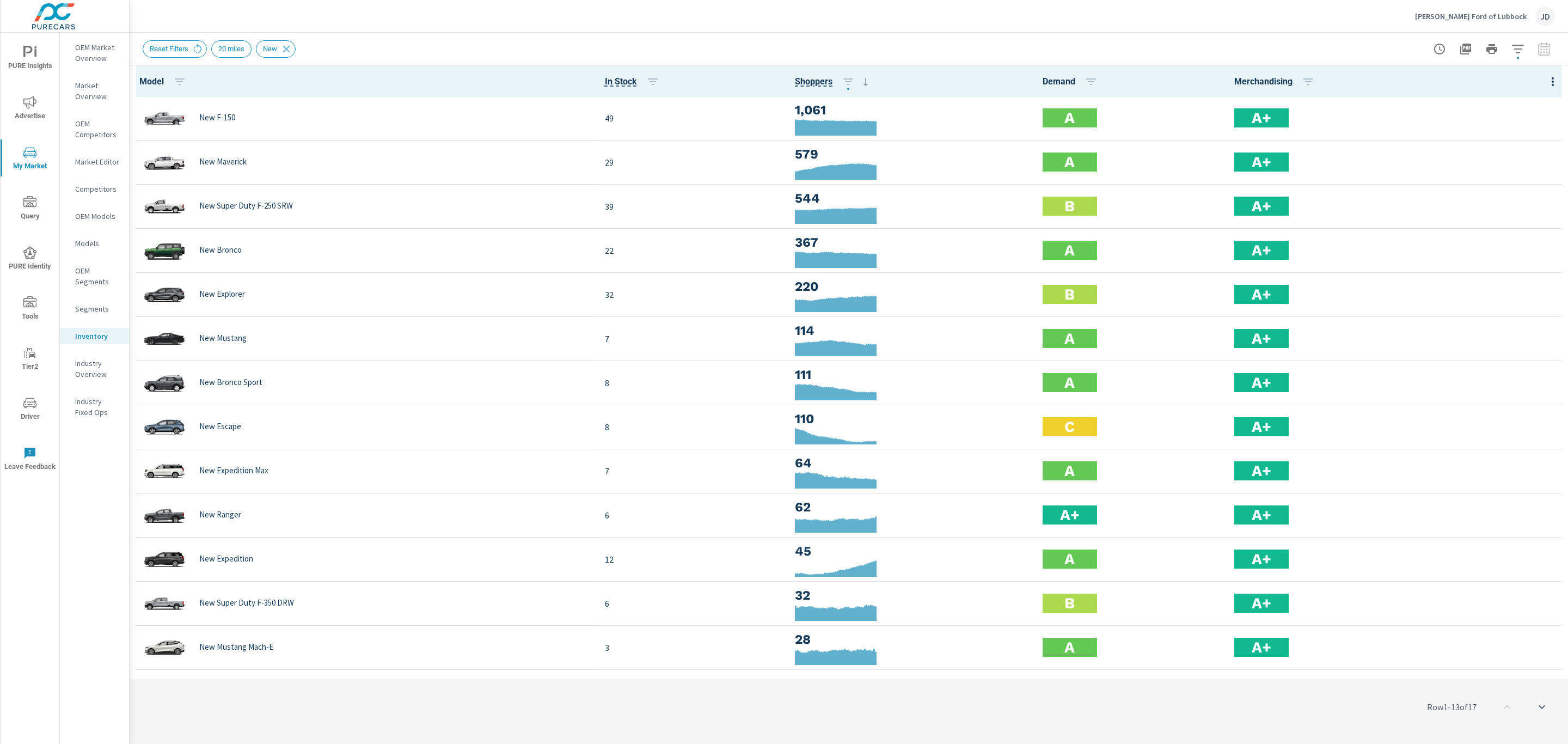
click at [1482, 13] on p "Gene Messer Ford of Lubbock" at bounding box center [1471, 17] width 111 height 10
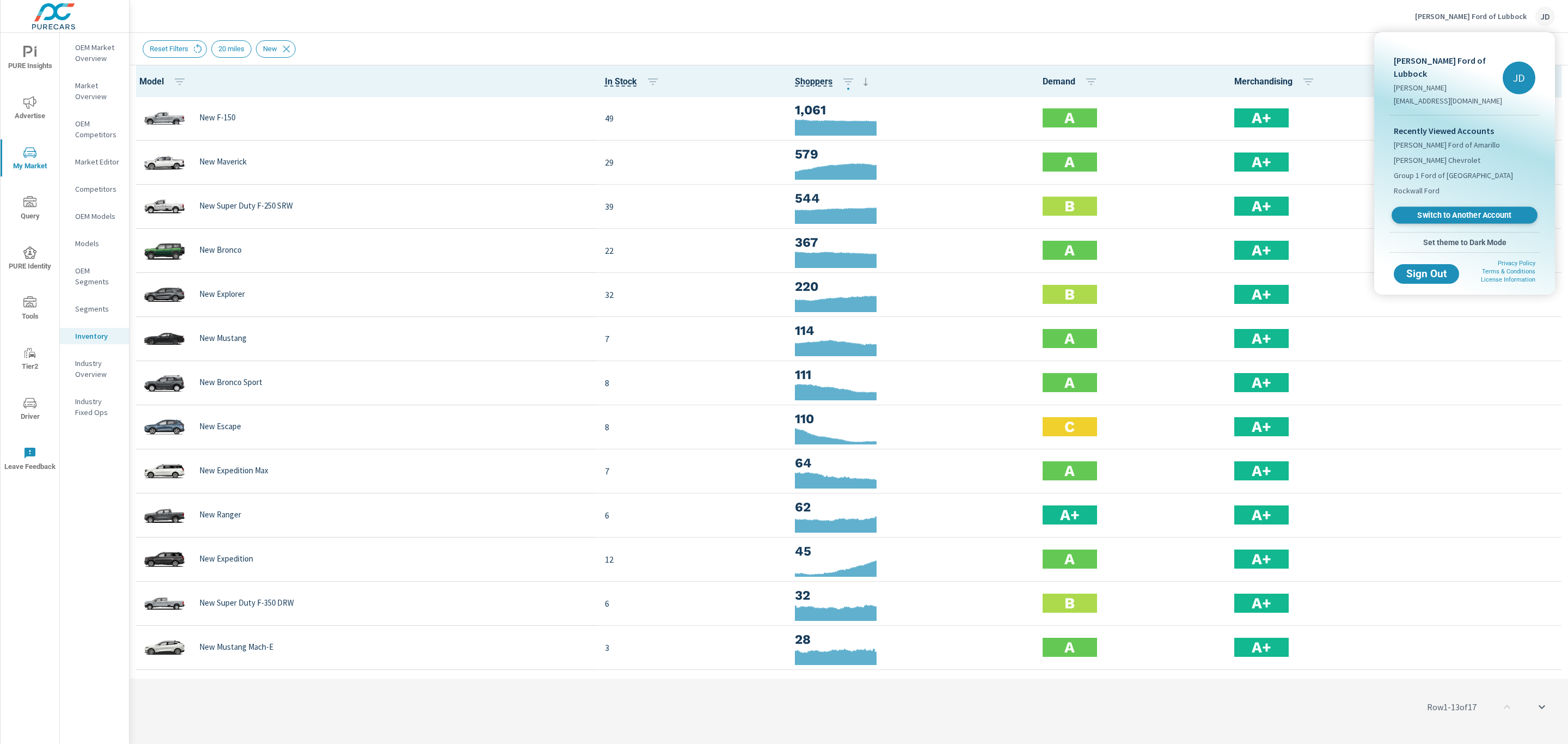
click at [1473, 217] on span "Switch to Another Account" at bounding box center [1465, 216] width 134 height 11
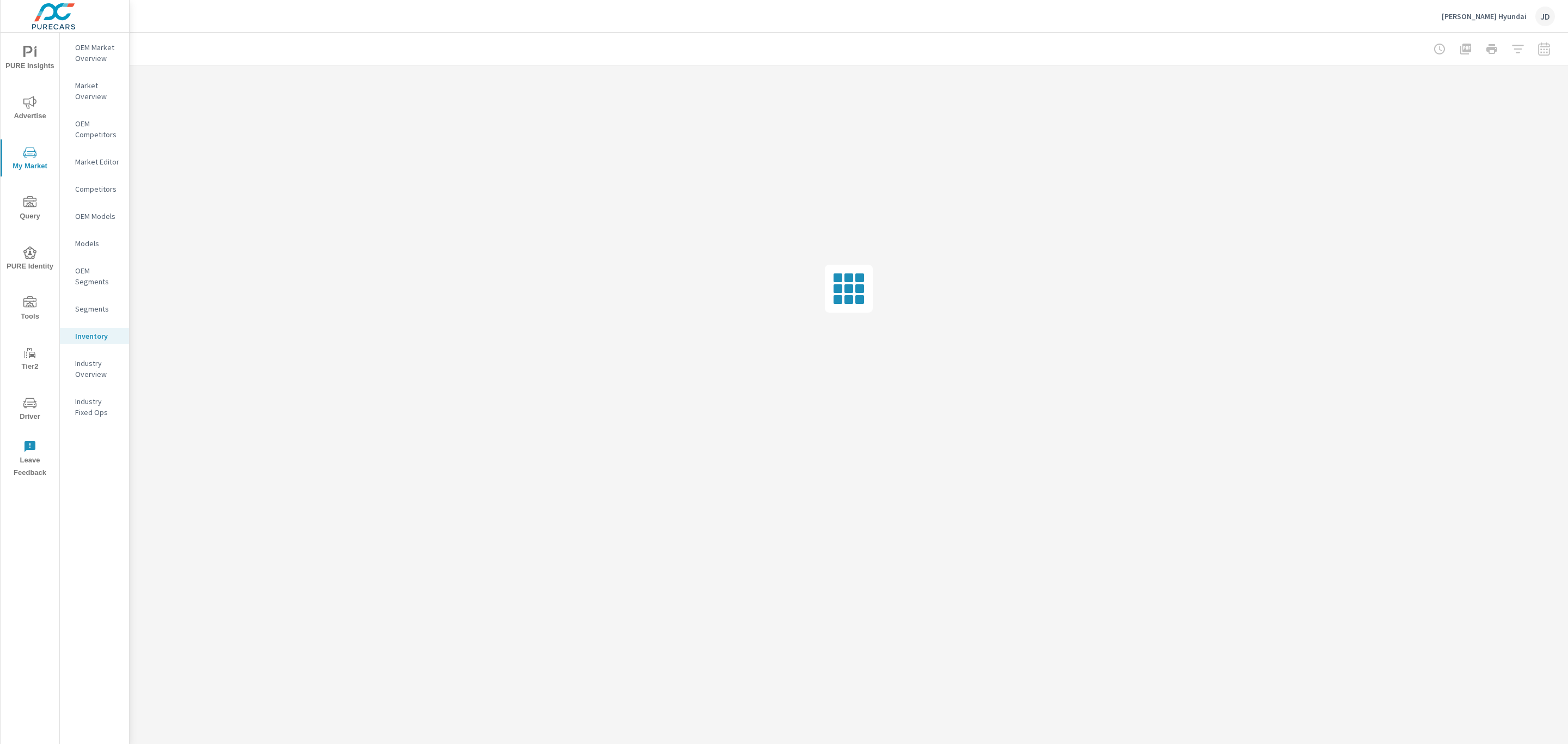
click at [28, 113] on span "Advertise" at bounding box center [30, 108] width 52 height 27
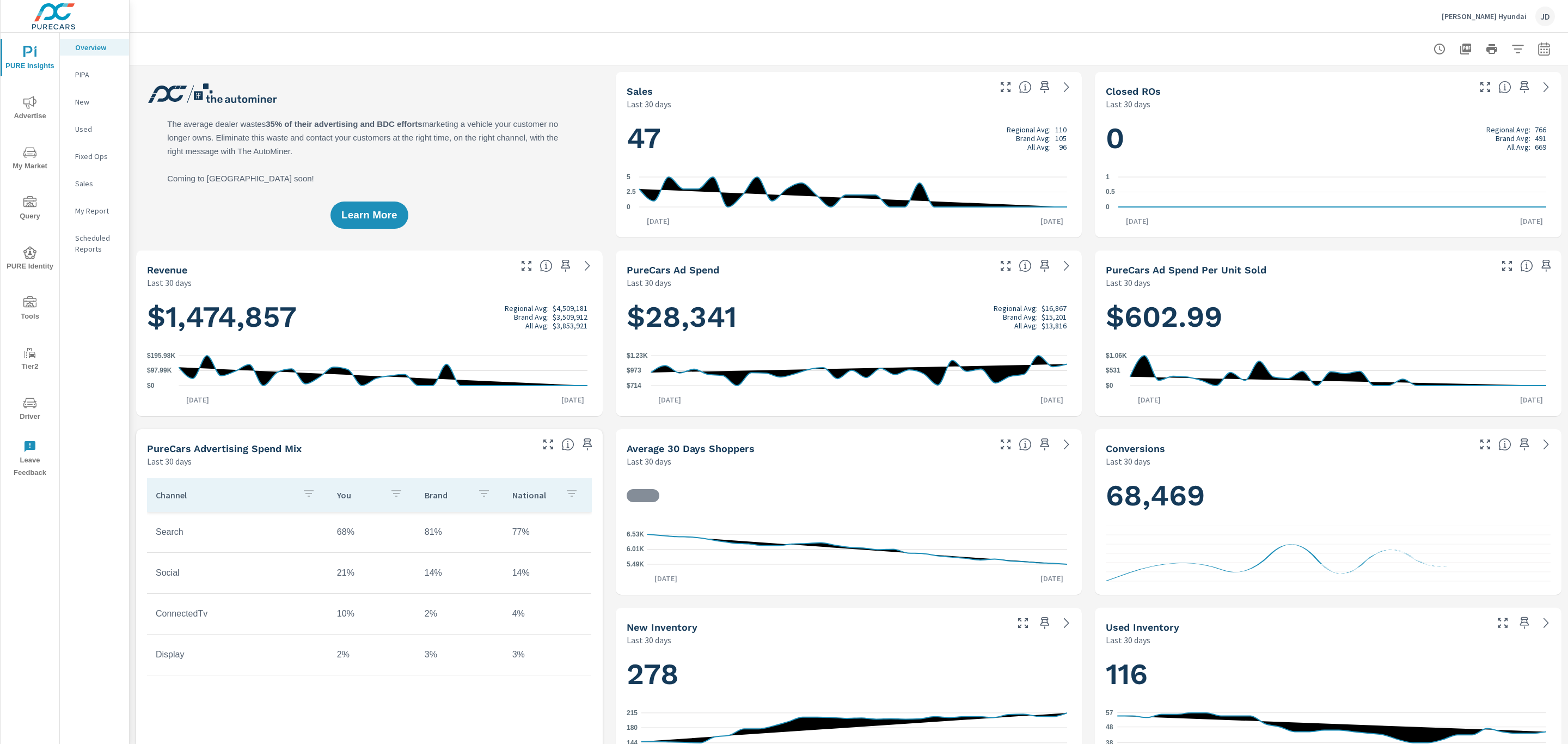
click at [22, 105] on span "Advertise" at bounding box center [30, 108] width 52 height 27
